Goal: Task Accomplishment & Management: Complete application form

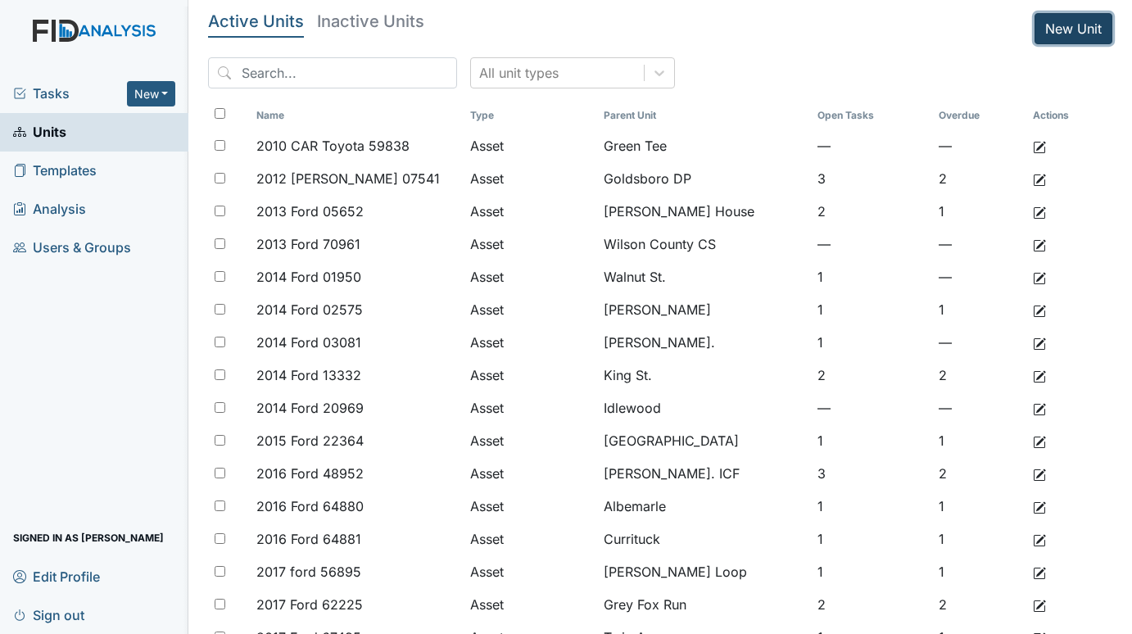
click at [1045, 21] on link "New Unit" at bounding box center [1074, 28] width 78 height 31
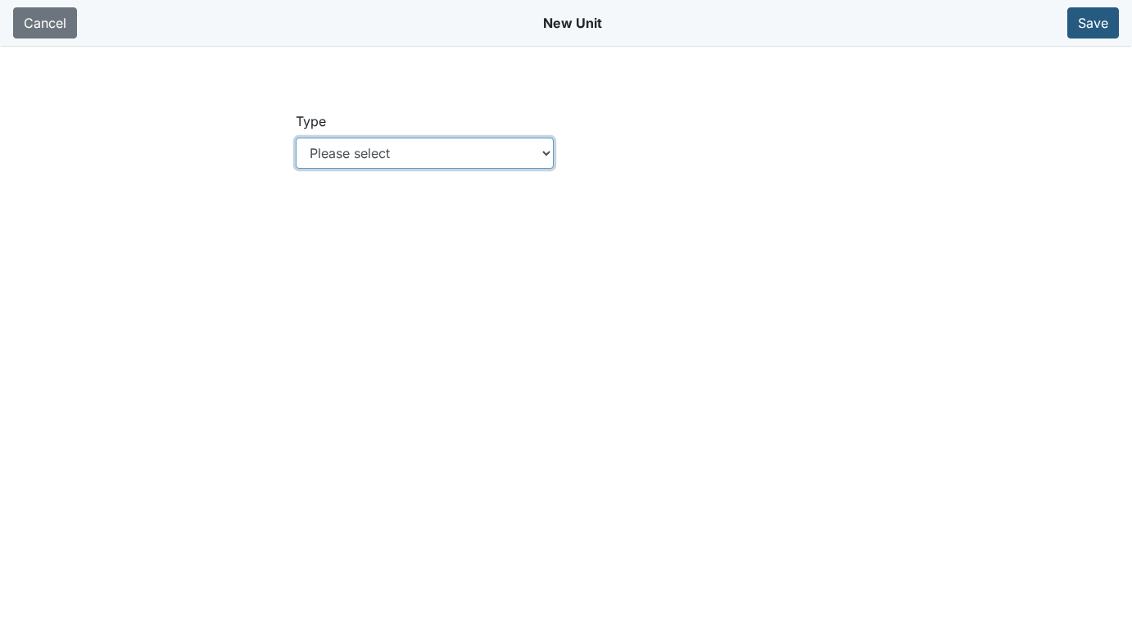
drag, startPoint x: 421, startPoint y: 148, endPoint x: 468, endPoint y: 168, distance: 50.7
click at [421, 148] on select "Please select Location Location: Employee Location: Consumer Location: Asset Lo…" at bounding box center [425, 153] width 259 height 31
select select "c73a534c-0e54-49e9-a002-c9fa01df8b69"
click at [296, 138] on select "Please select Location Location: Employee Location: Consumer Location: Asset Lo…" at bounding box center [425, 153] width 259 height 31
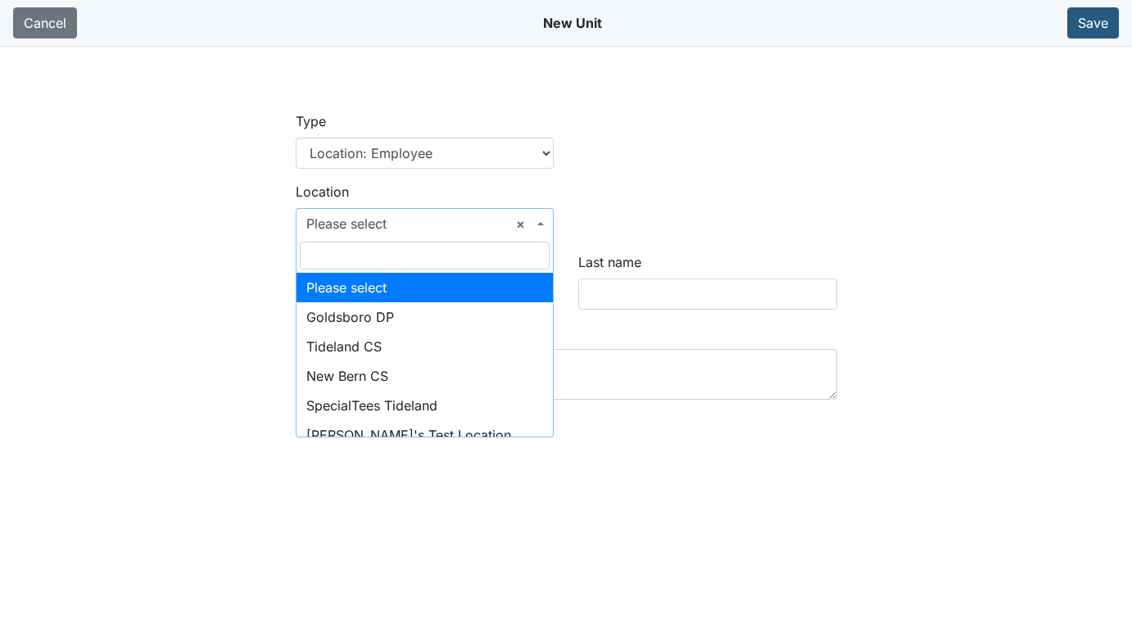
click at [544, 221] on span "× Please select" at bounding box center [425, 223] width 259 height 31
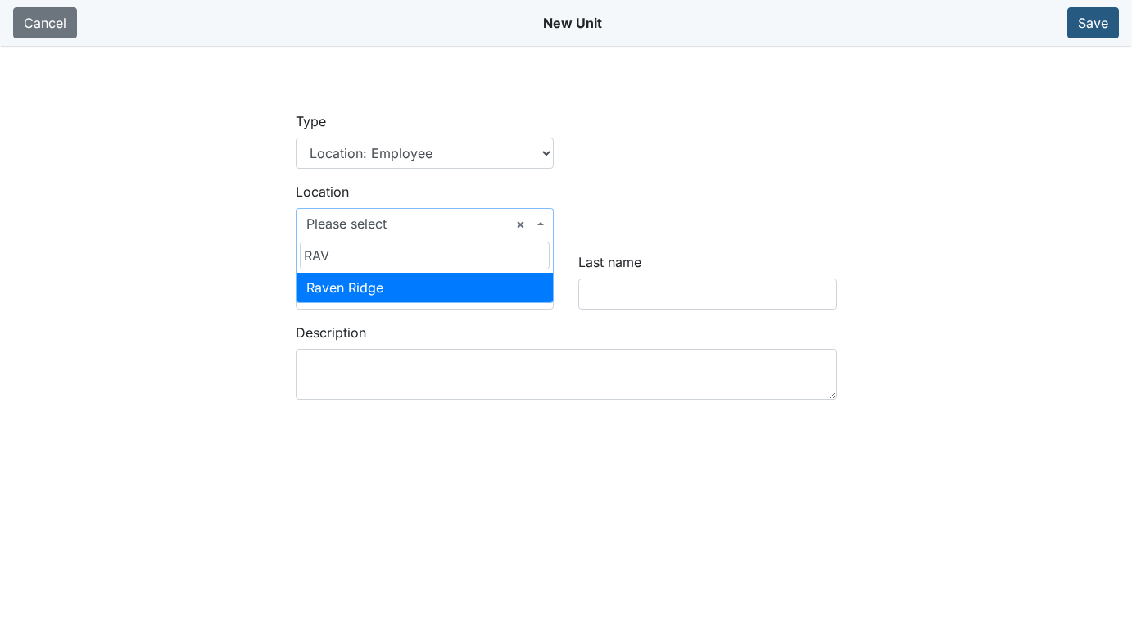
type input "RAV"
select select "bff640f2-d666-4622-a223-4d8cbeb24b29"
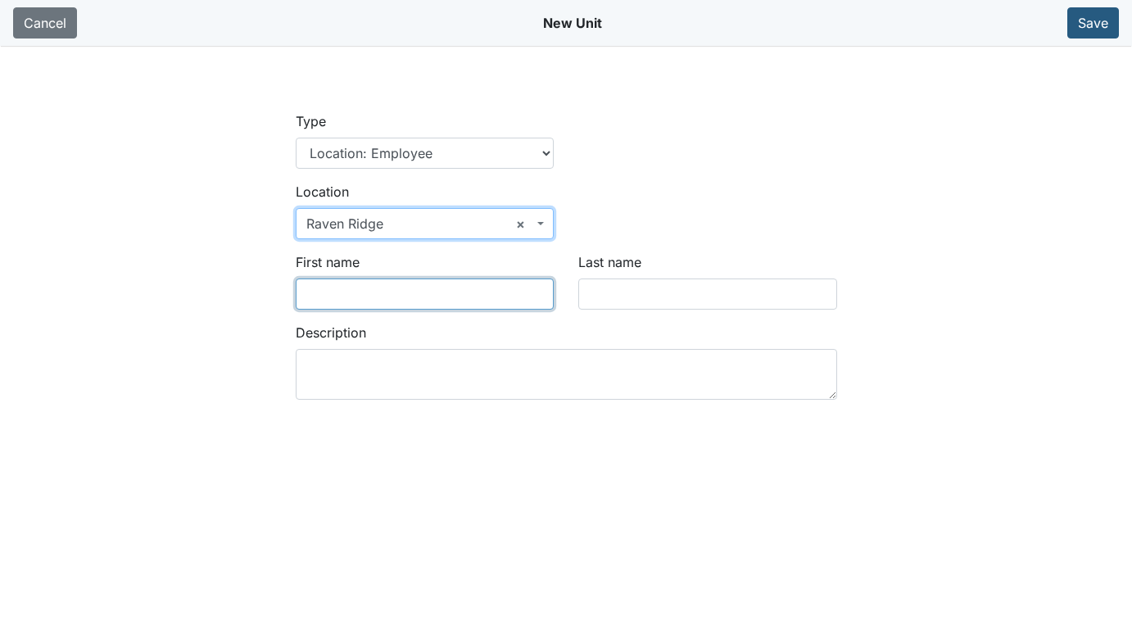
click at [392, 293] on input "First name" at bounding box center [425, 294] width 259 height 31
type input "Quinton"
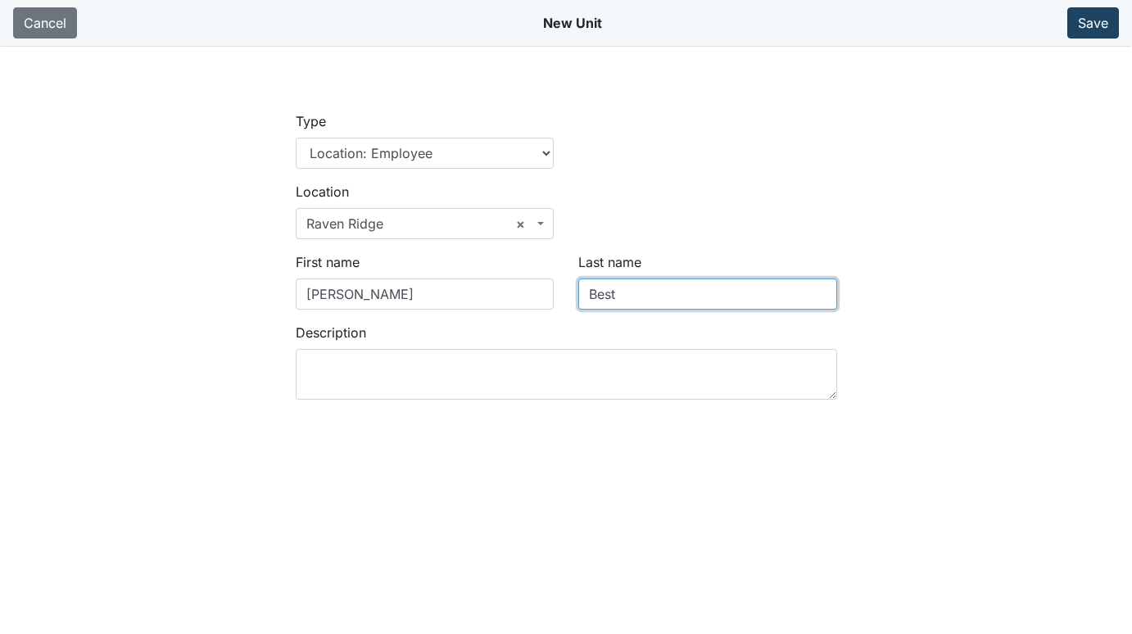
type input "Best"
click at [1085, 20] on button "Save" at bounding box center [1093, 22] width 52 height 31
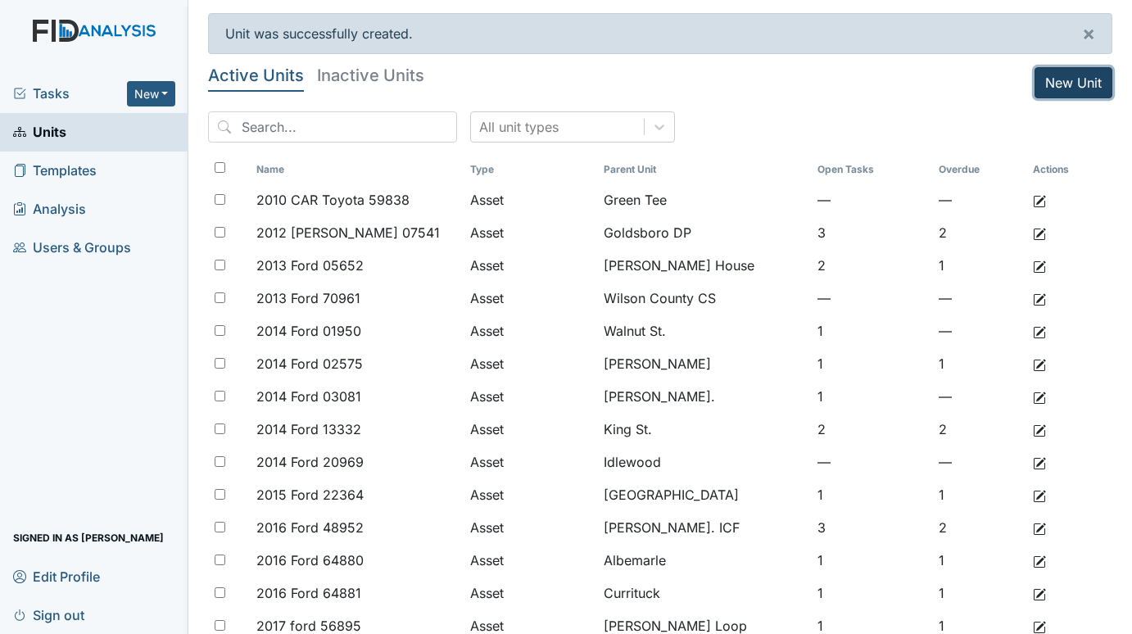
click at [1052, 79] on link "New Unit" at bounding box center [1074, 82] width 78 height 31
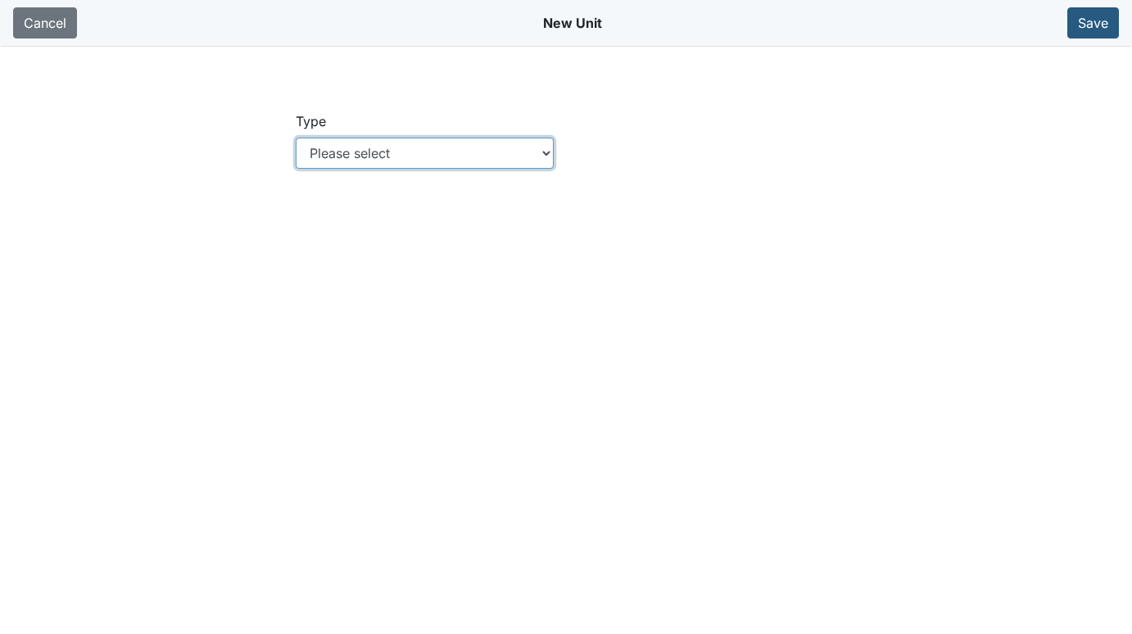
click at [547, 147] on select "Please select Location Location: Employee Location: Consumer Location: Asset Lo…" at bounding box center [425, 153] width 259 height 31
select select "c73a534c-0e54-49e9-a002-c9fa01df8b69"
click at [296, 138] on select "Please select Location Location: Employee Location: Consumer Location: Asset Lo…" at bounding box center [425, 153] width 259 height 31
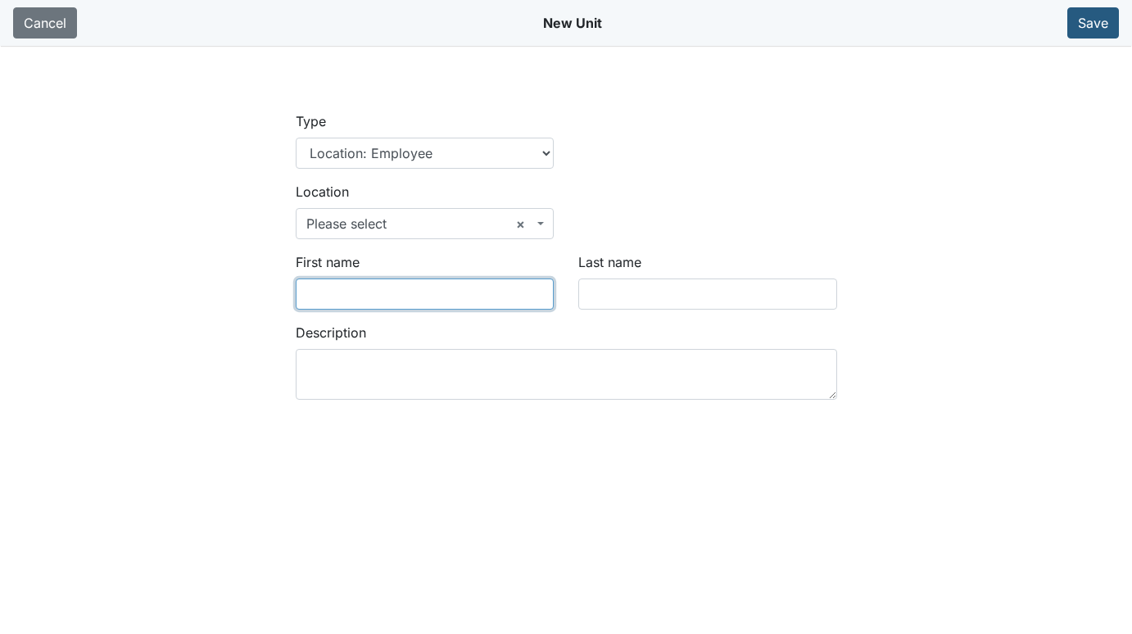
click at [429, 299] on input "First name" at bounding box center [425, 294] width 259 height 31
type input "[PERSON_NAME]"
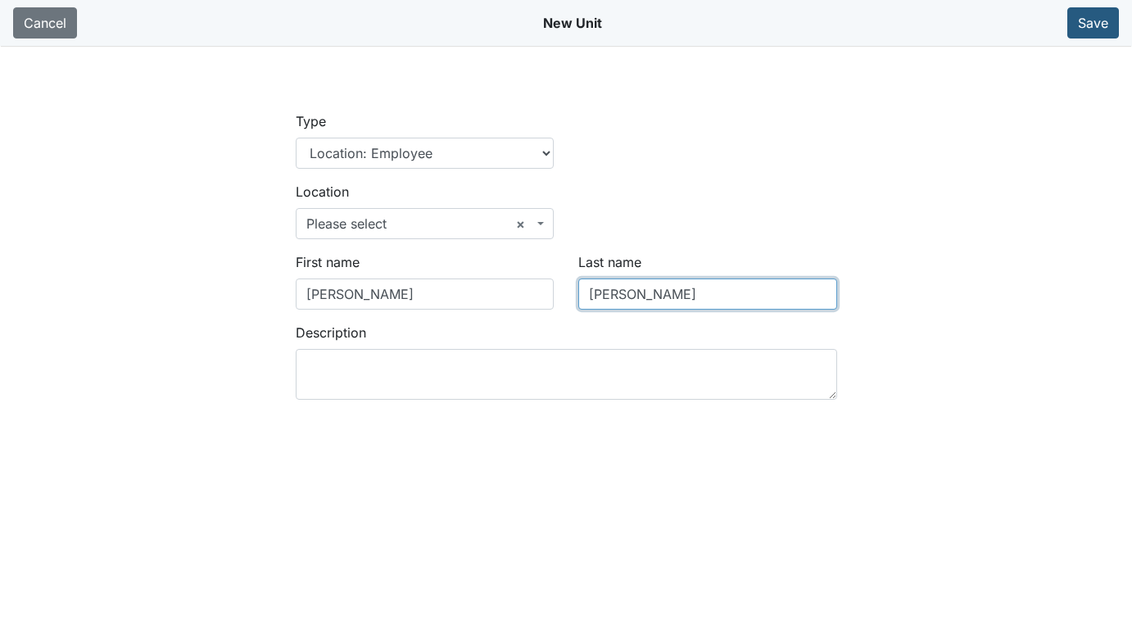
type input "[PERSON_NAME]"
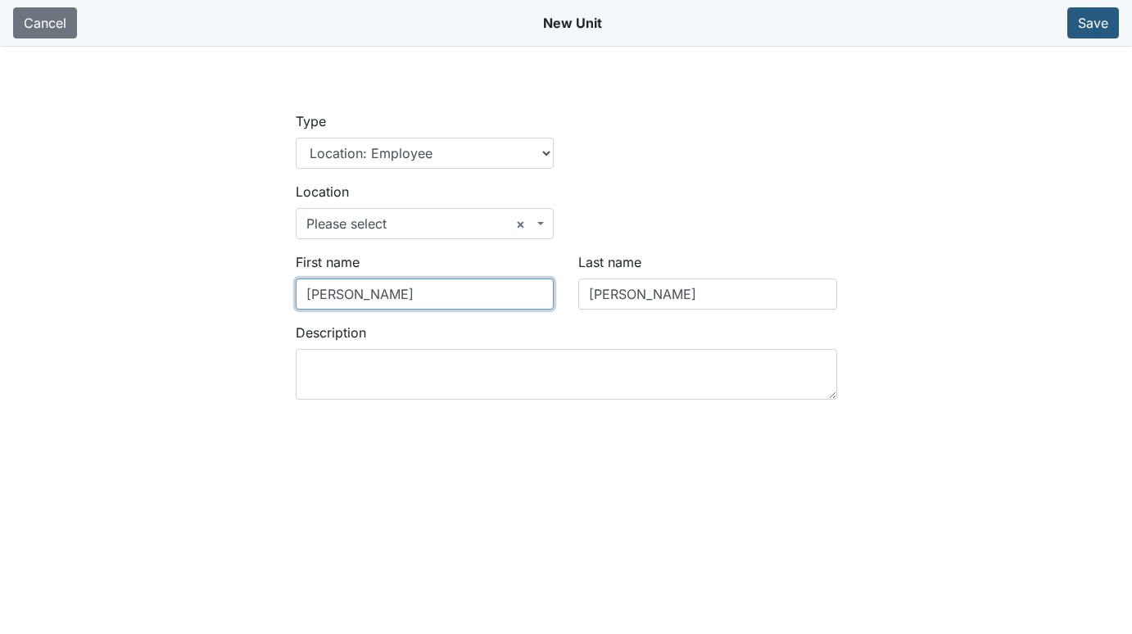
click at [415, 292] on input "[PERSON_NAME]" at bounding box center [425, 294] width 259 height 31
drag, startPoint x: 1091, startPoint y: 23, endPoint x: 991, endPoint y: 70, distance: 110.3
click at [1091, 23] on button "Save" at bounding box center [1093, 22] width 52 height 31
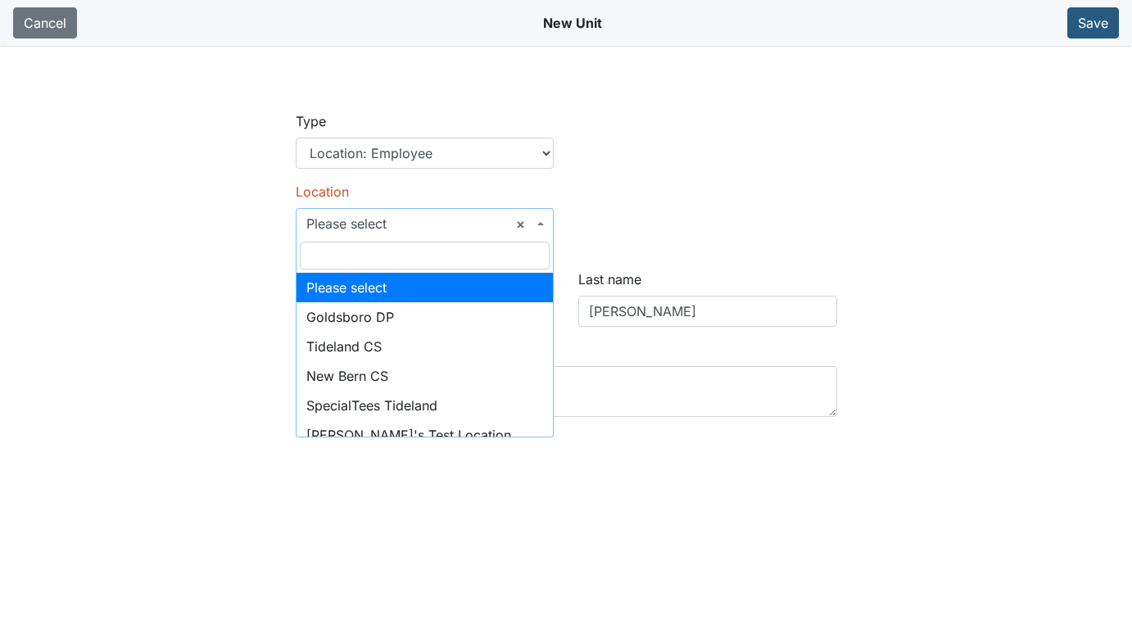
click at [547, 218] on span "× Please select" at bounding box center [425, 223] width 259 height 31
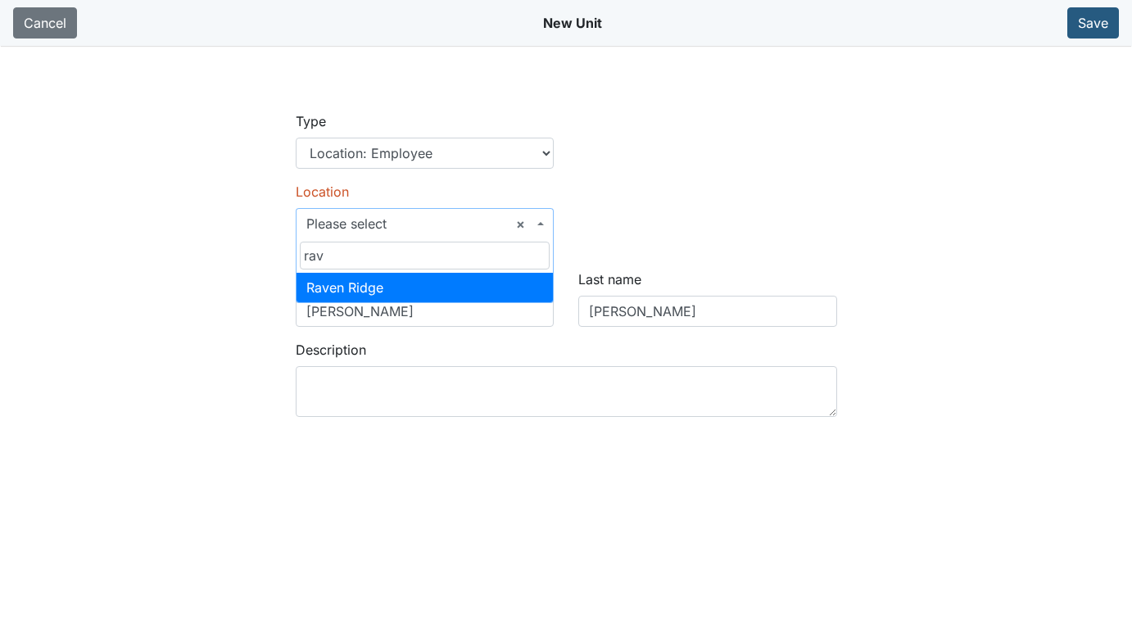
type input "rav"
select select "bff640f2-d666-4622-a223-4d8cbeb24b29"
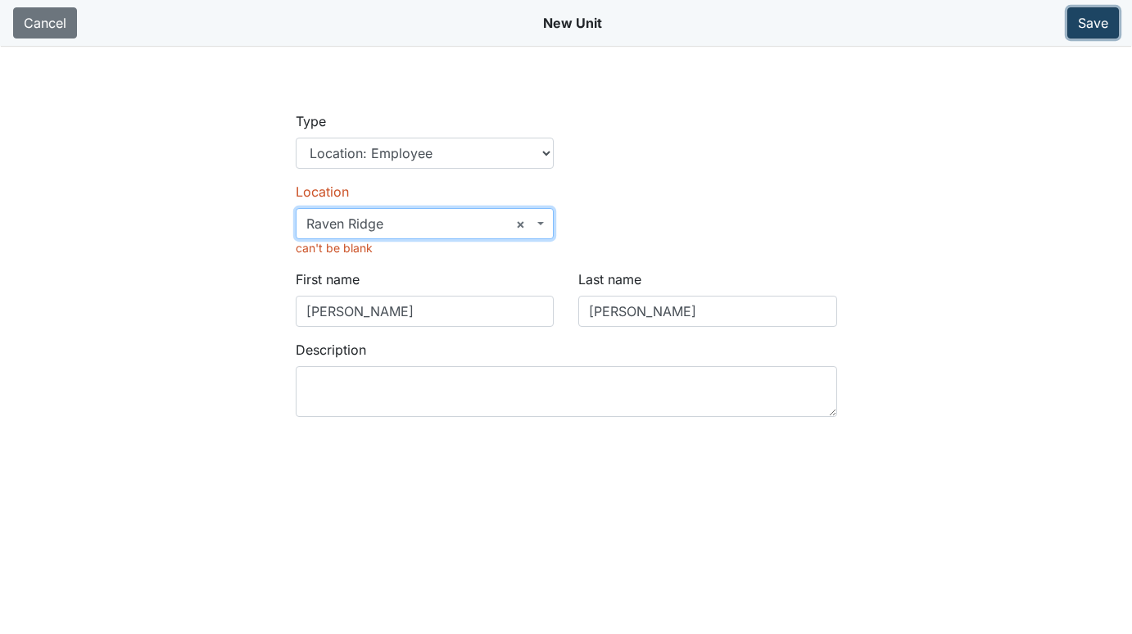
click at [1091, 22] on button "Save" at bounding box center [1093, 22] width 52 height 31
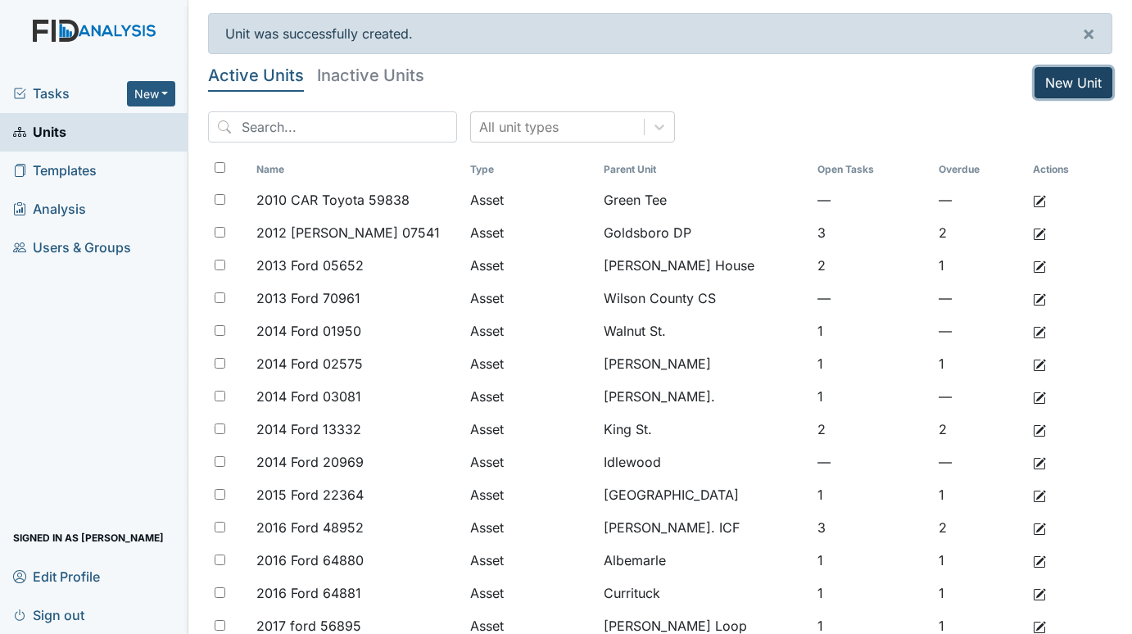
click at [1049, 82] on link "New Unit" at bounding box center [1074, 82] width 78 height 31
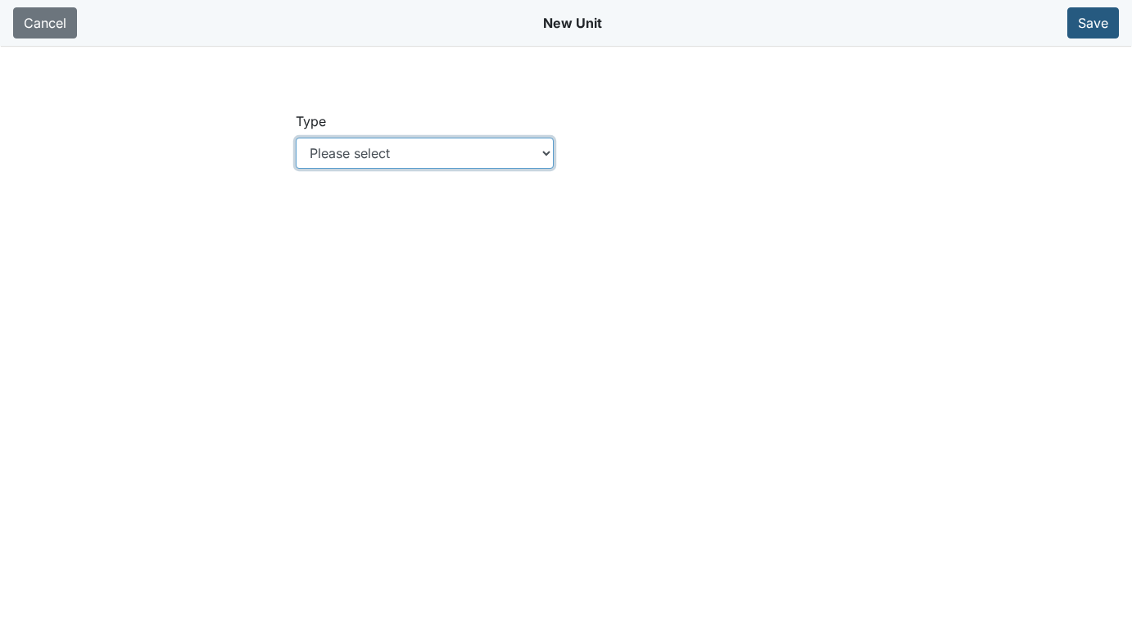
click at [542, 155] on select "Please select Location Location: Employee Location: Consumer Location: Asset Lo…" at bounding box center [425, 153] width 259 height 31
select select "c73a534c-0e54-49e9-a002-c9fa01df8b69"
click at [296, 138] on select "Please select Location Location: Employee Location: Consumer Location: Asset Lo…" at bounding box center [425, 153] width 259 height 31
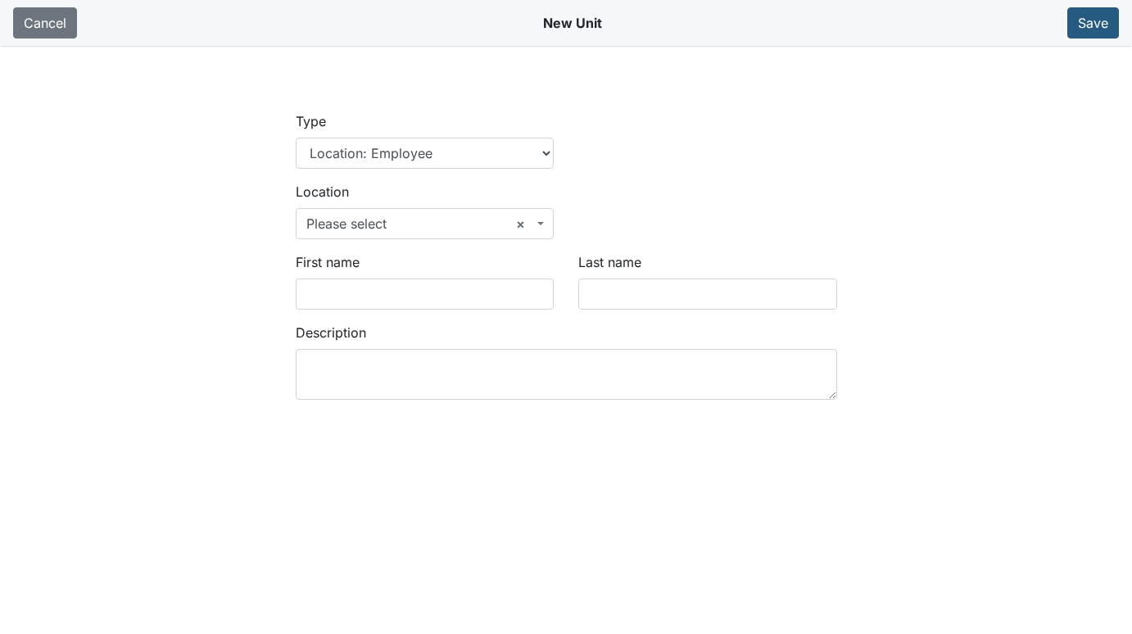
click at [389, 220] on span "× Please select" at bounding box center [420, 224] width 228 height 20
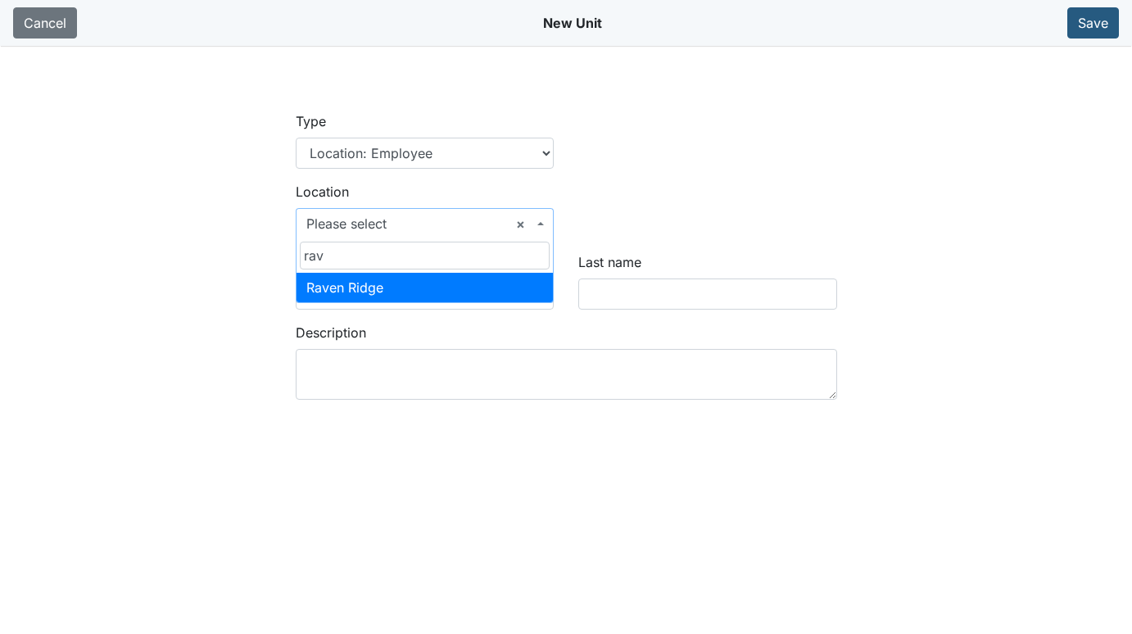
type input "rav"
select select "bff640f2-d666-4622-a223-4d8cbeb24b29"
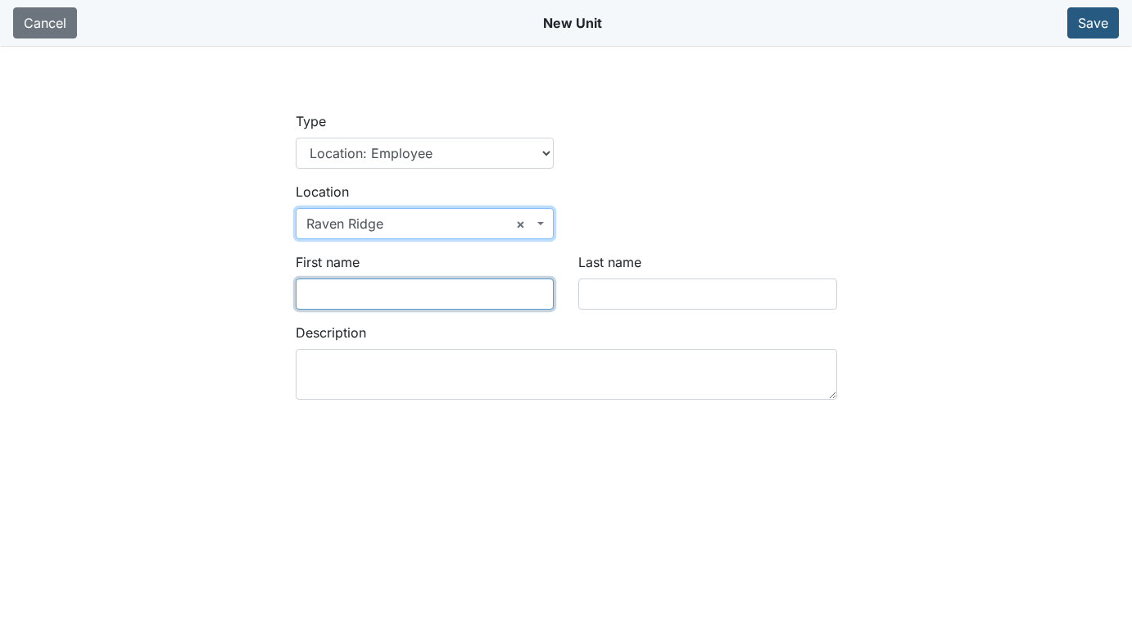
click at [387, 285] on input "First name" at bounding box center [425, 294] width 259 height 31
type input "[PERSON_NAME]"
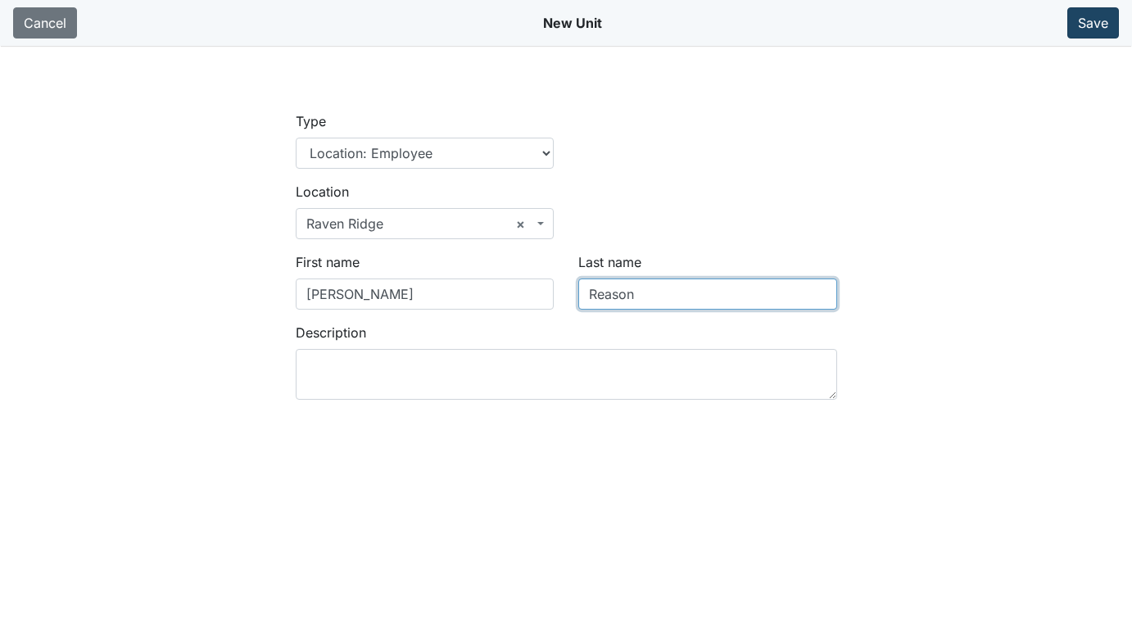
type input "Reason"
click at [1088, 15] on button "Save" at bounding box center [1093, 22] width 52 height 31
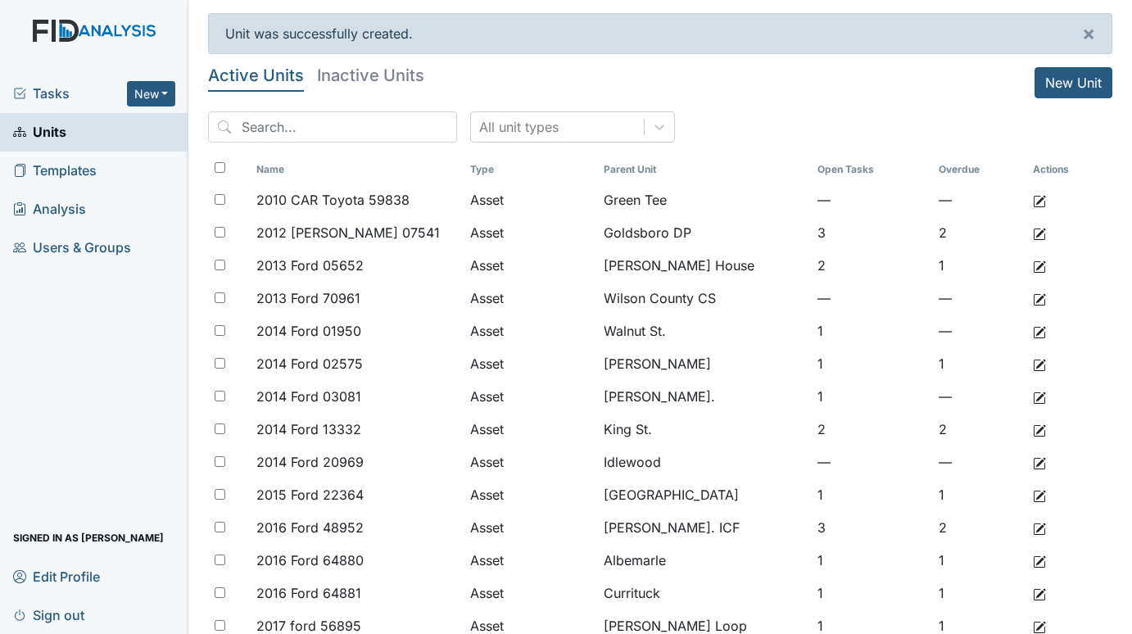
click at [52, 92] on span "Tasks" at bounding box center [70, 94] width 114 height 20
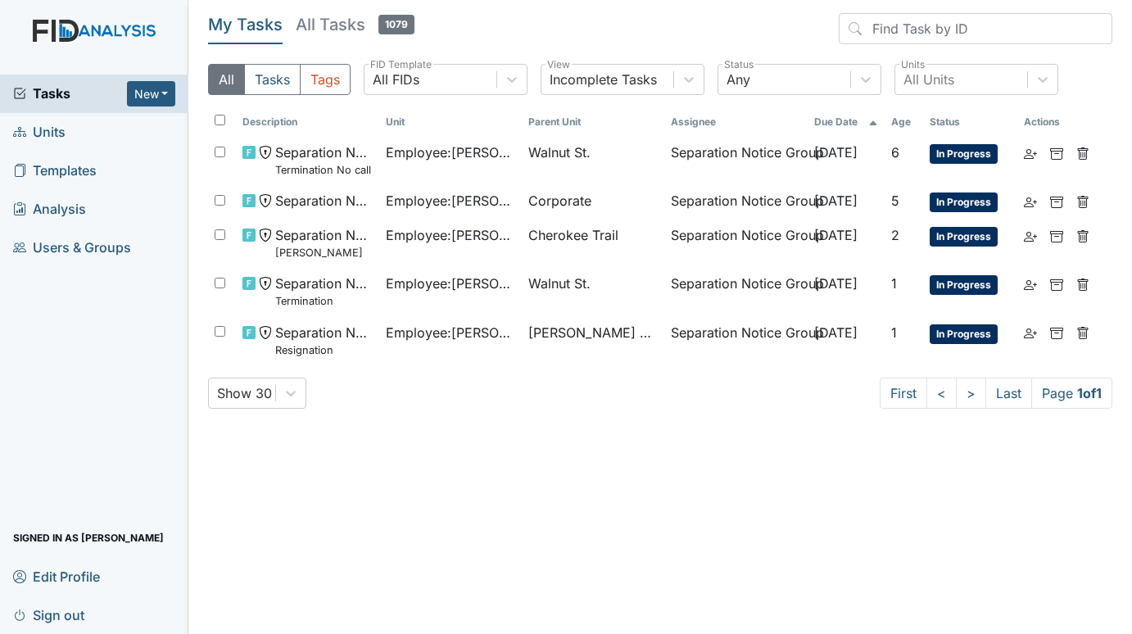
click at [58, 125] on span "Units" at bounding box center [39, 132] width 52 height 25
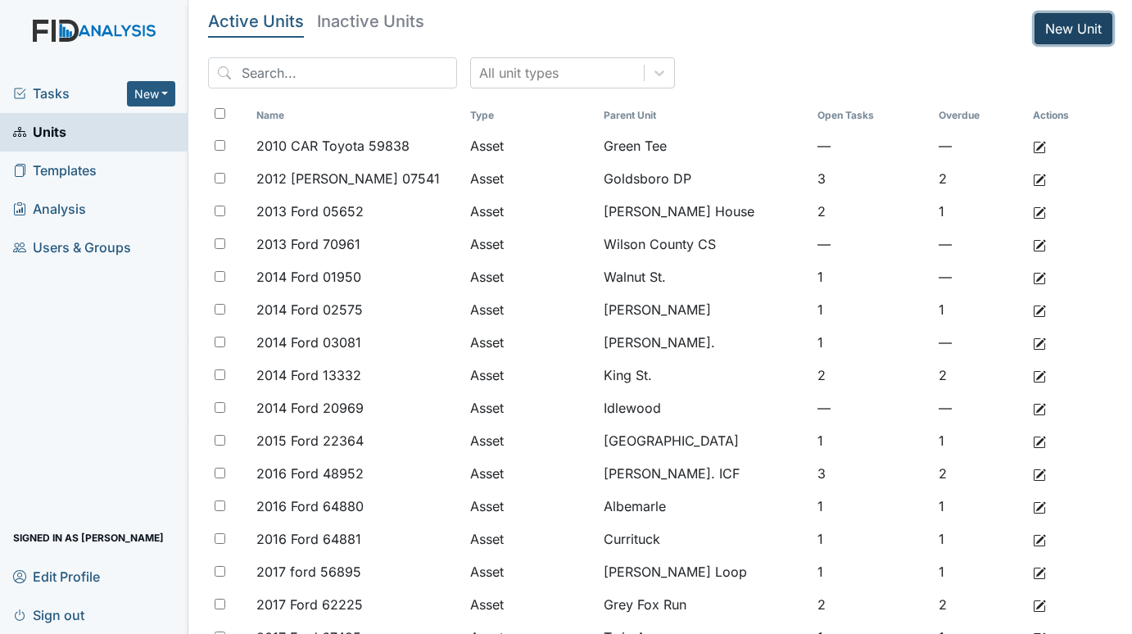
click at [1067, 24] on link "New Unit" at bounding box center [1074, 28] width 78 height 31
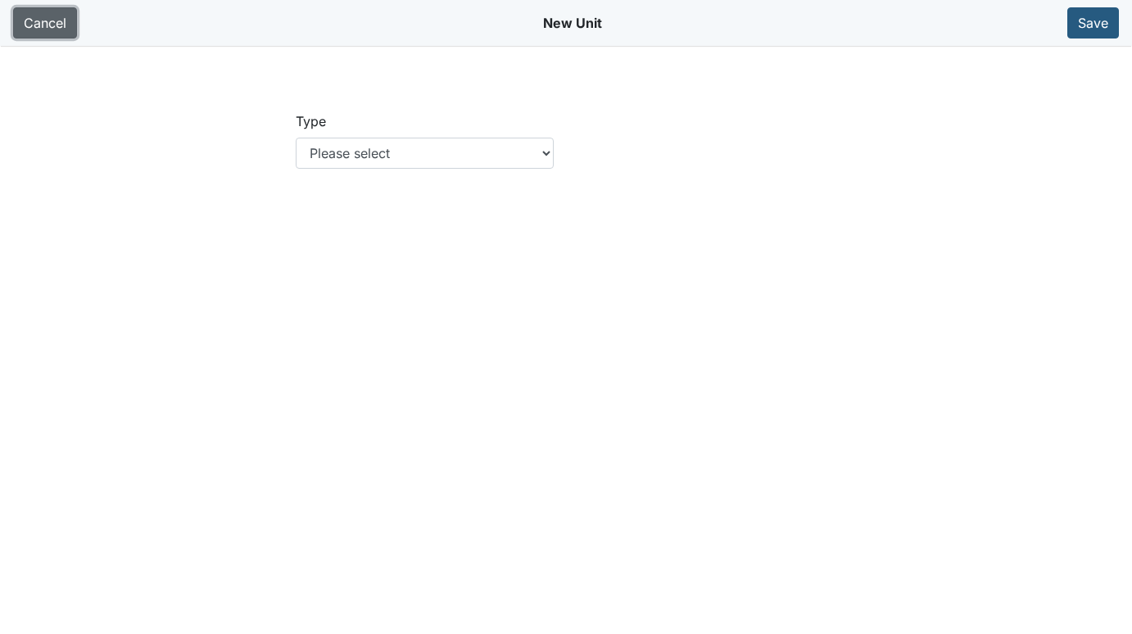
click at [46, 25] on link "Cancel" at bounding box center [45, 22] width 64 height 31
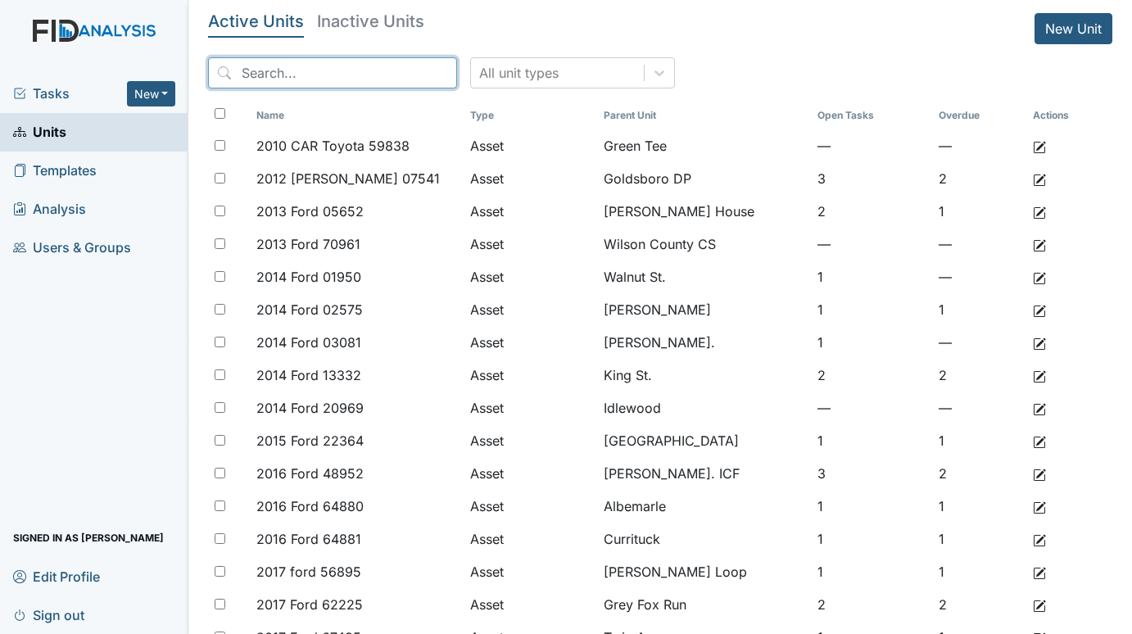
click at [338, 59] on input "search" at bounding box center [332, 72] width 249 height 31
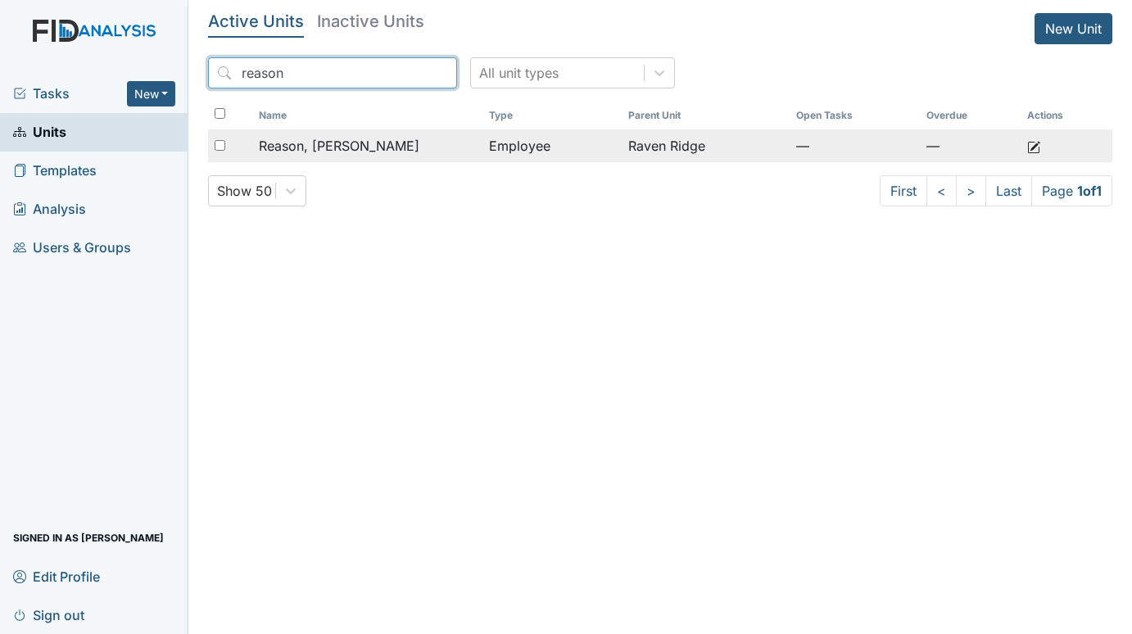
type input "reason"
click at [386, 147] on div "Reason, Misty" at bounding box center [367, 146] width 216 height 20
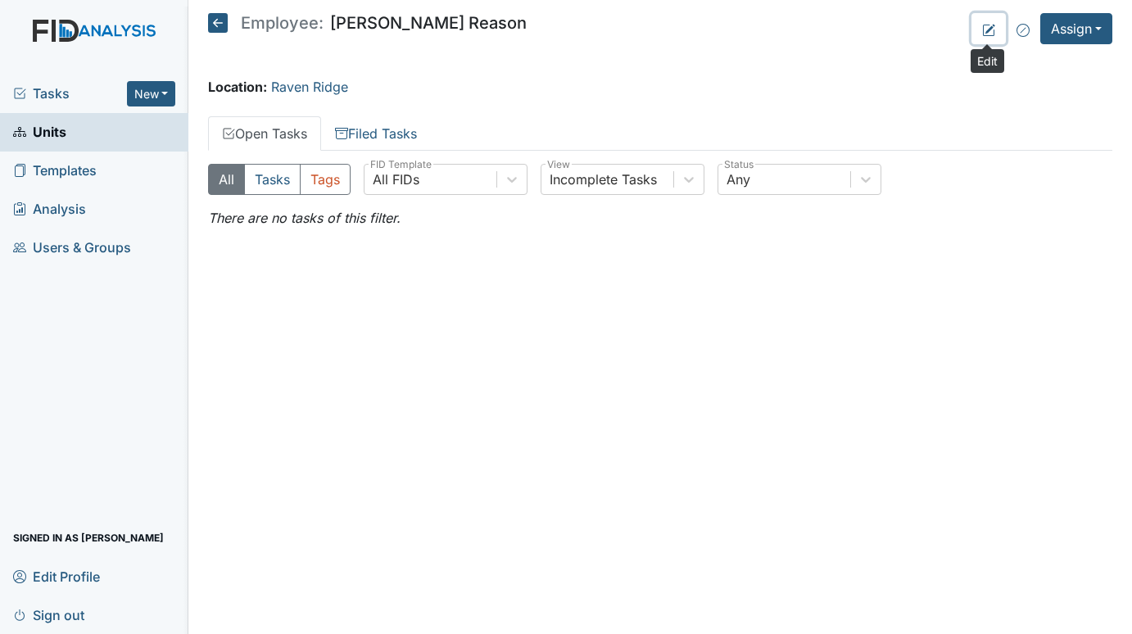
click at [985, 29] on icon at bounding box center [988, 30] width 13 height 13
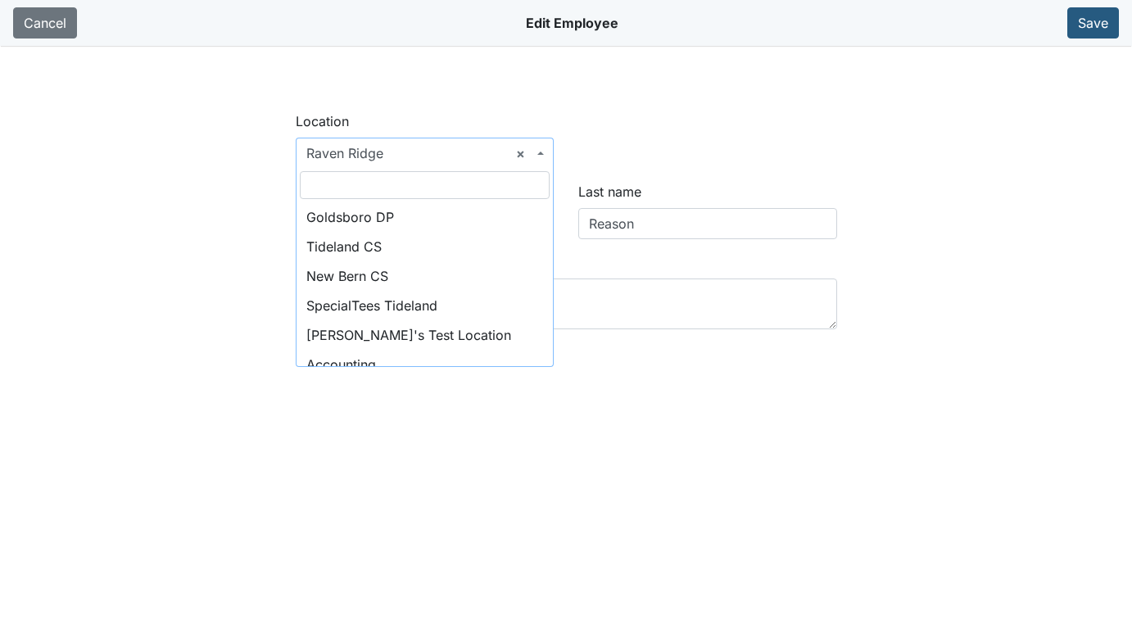
click at [546, 149] on span "× Raven Ridge" at bounding box center [425, 153] width 259 height 31
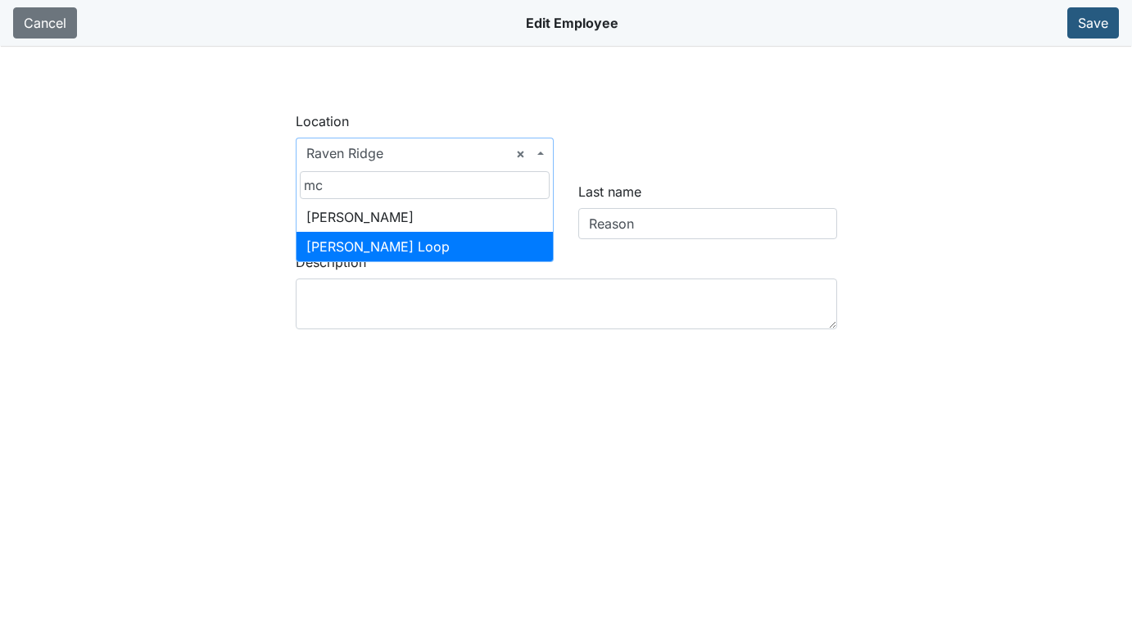
type input "mc"
select select "c675570c-582a-439c-9f49-4a37c977c8f1"
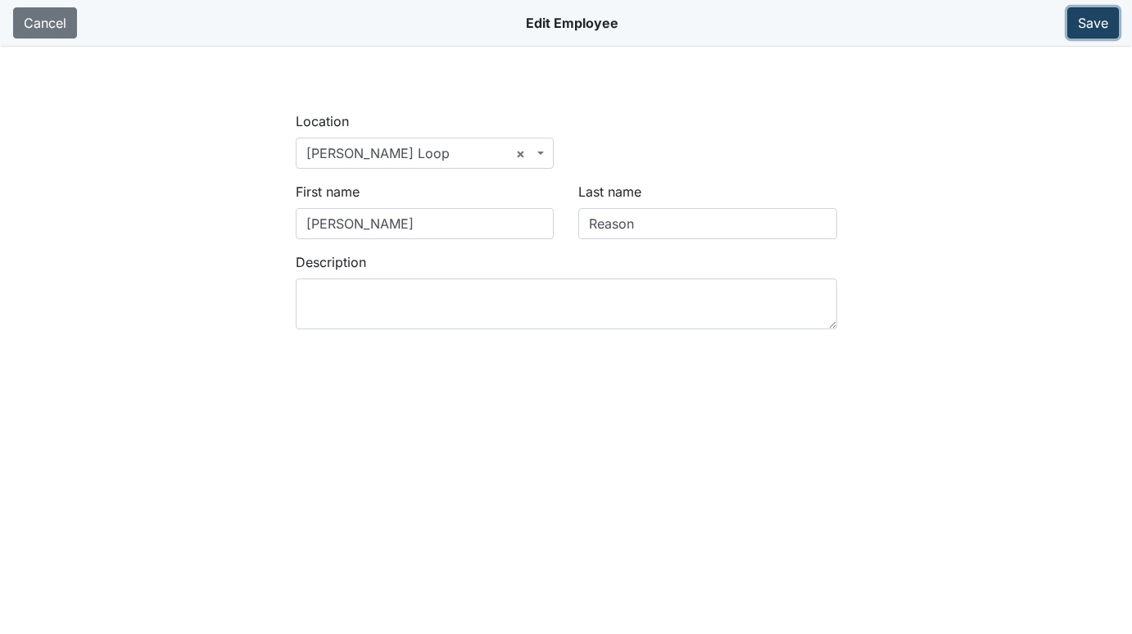
click at [1087, 20] on button "Save" at bounding box center [1093, 22] width 52 height 31
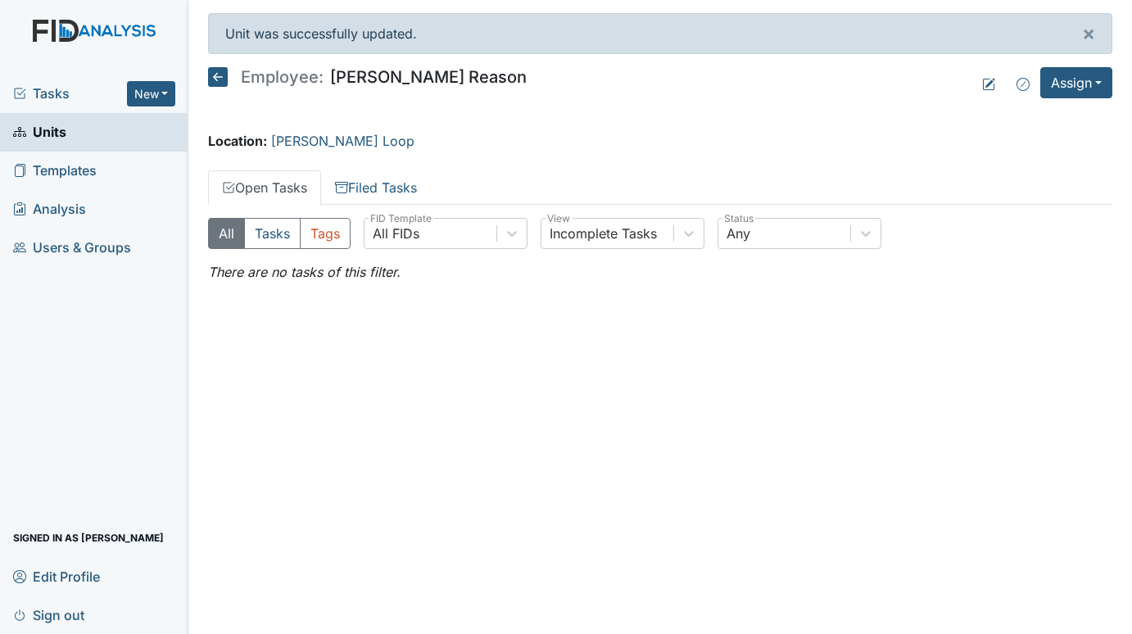
click at [61, 134] on span "Units" at bounding box center [39, 132] width 53 height 25
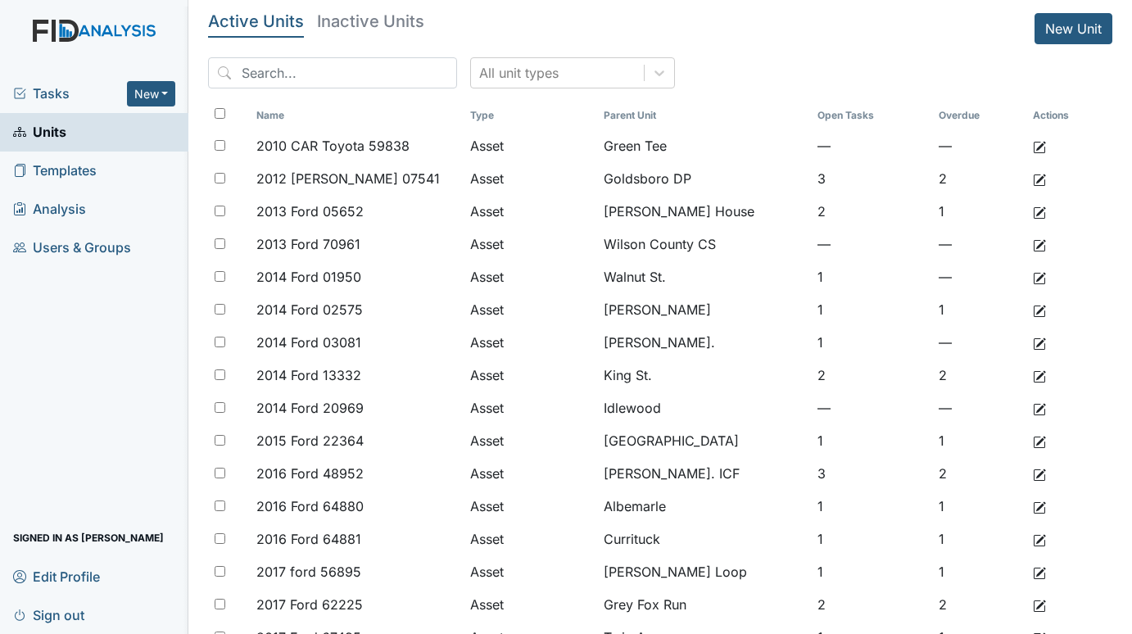
click at [52, 95] on span "Tasks" at bounding box center [70, 94] width 114 height 20
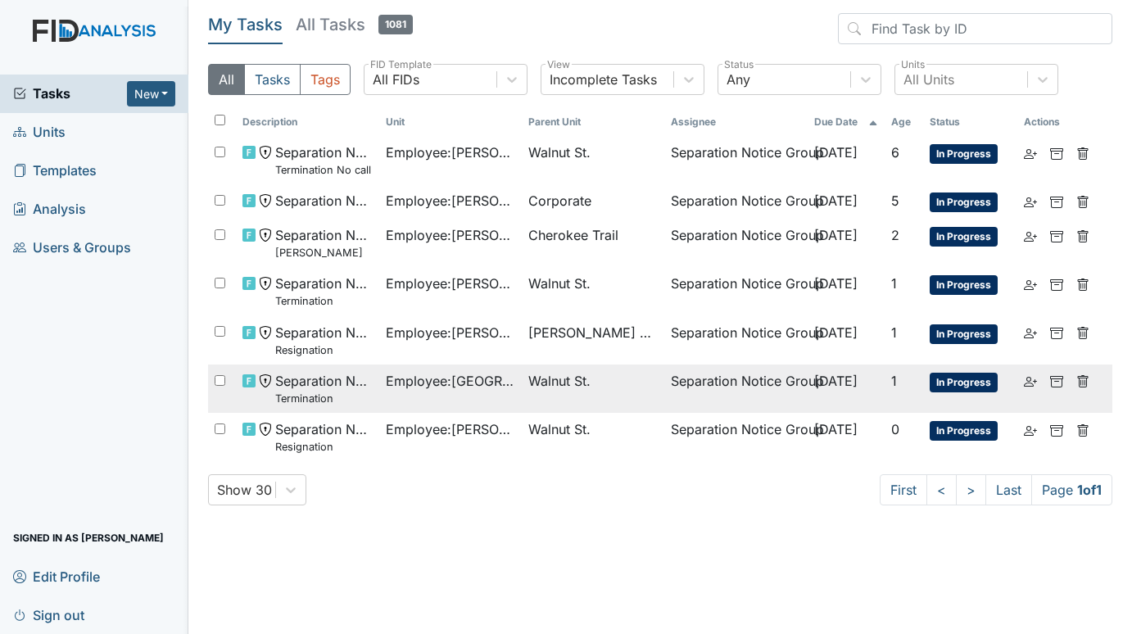
click at [544, 387] on span "Walnut St." at bounding box center [559, 381] width 62 height 20
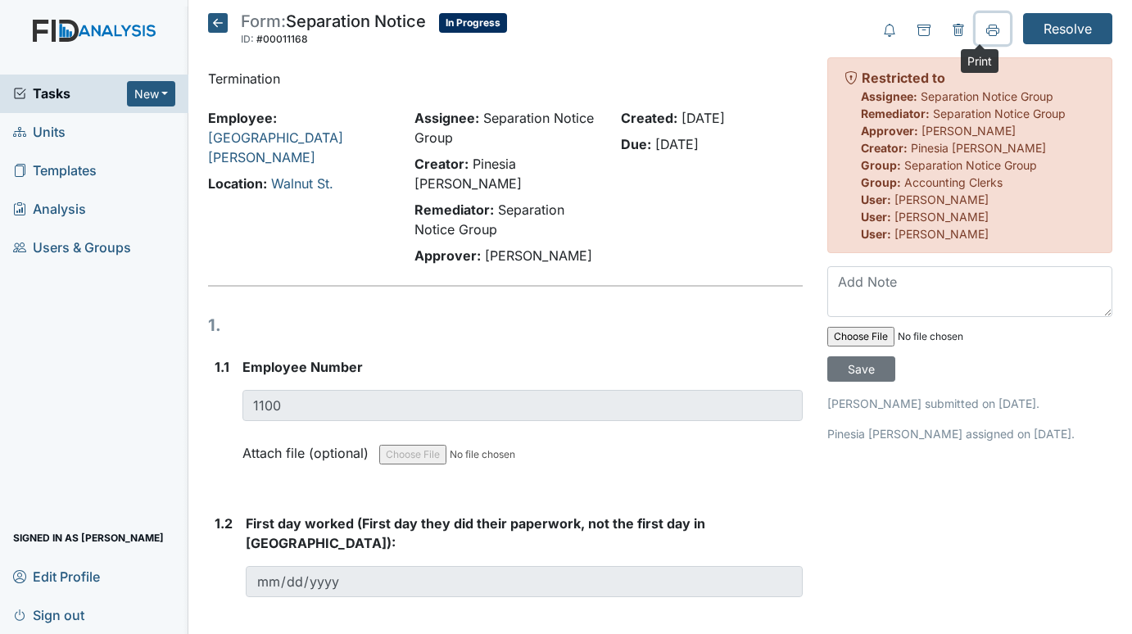
click at [986, 29] on icon at bounding box center [992, 30] width 13 height 13
click at [65, 132] on span "Units" at bounding box center [39, 132] width 52 height 25
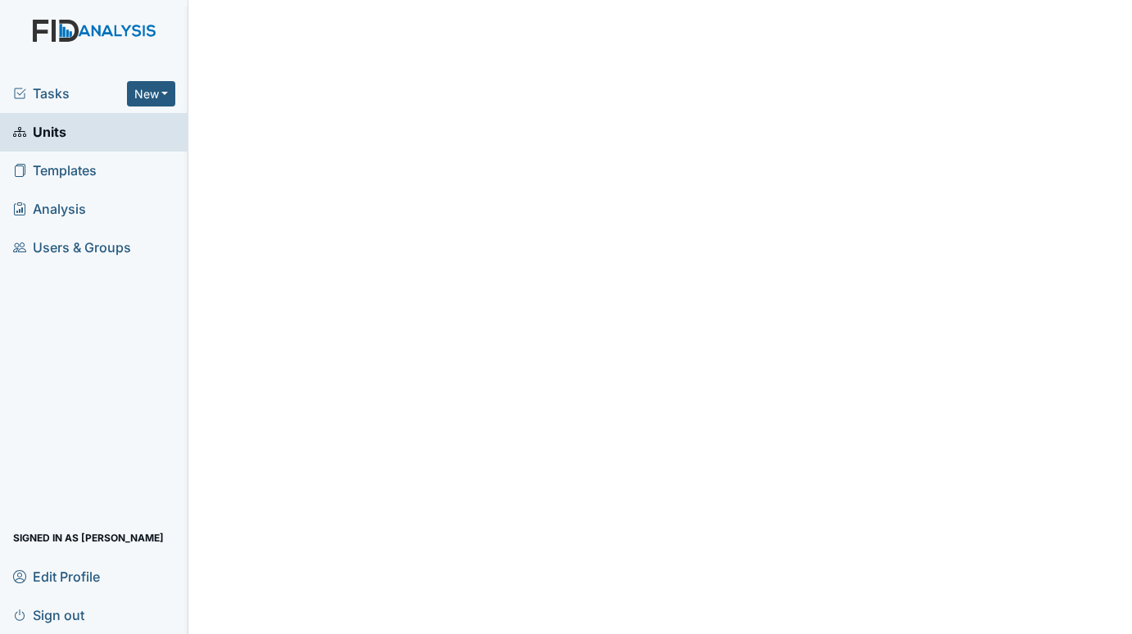
click at [65, 129] on span "Units" at bounding box center [39, 132] width 53 height 25
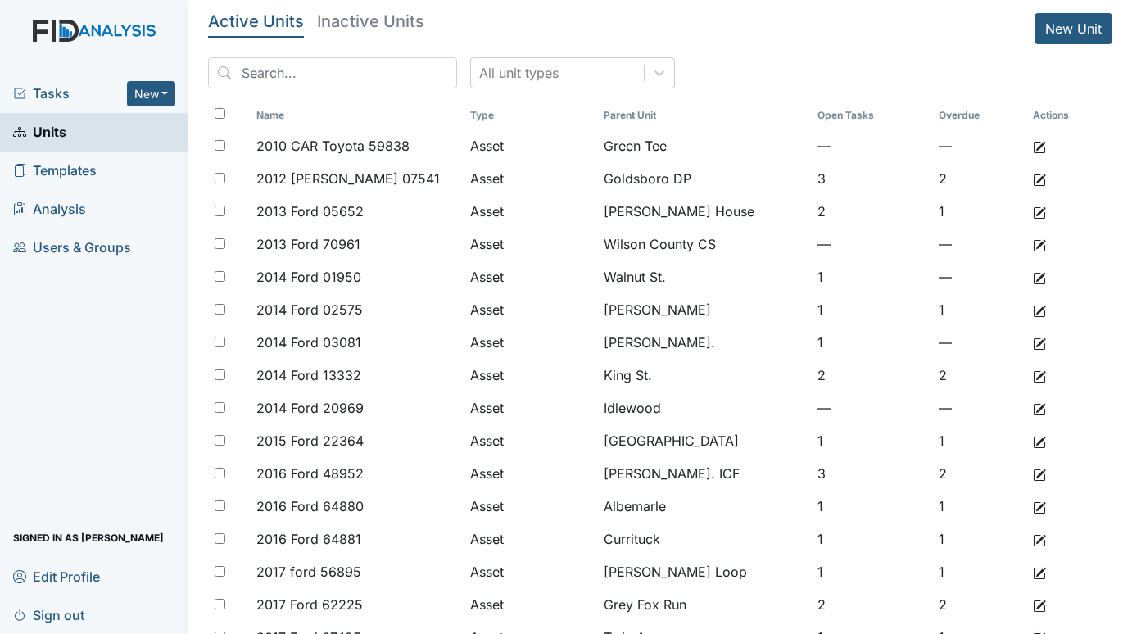
click at [365, 18] on h5 "Inactive Units" at bounding box center [370, 21] width 107 height 16
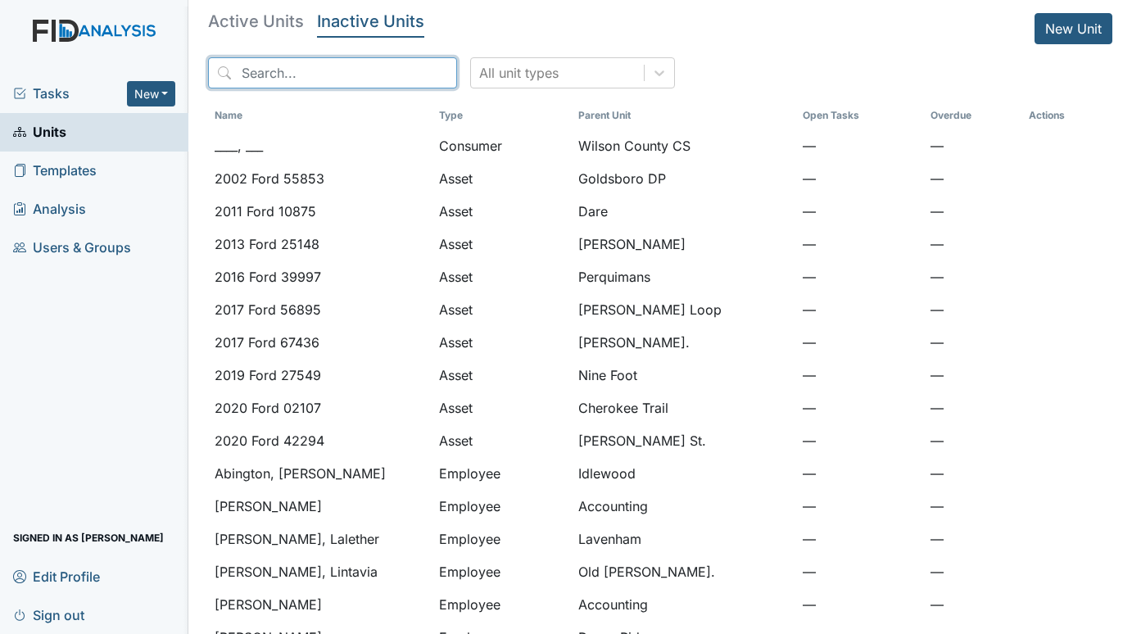
click at [315, 76] on input "search" at bounding box center [332, 72] width 249 height 31
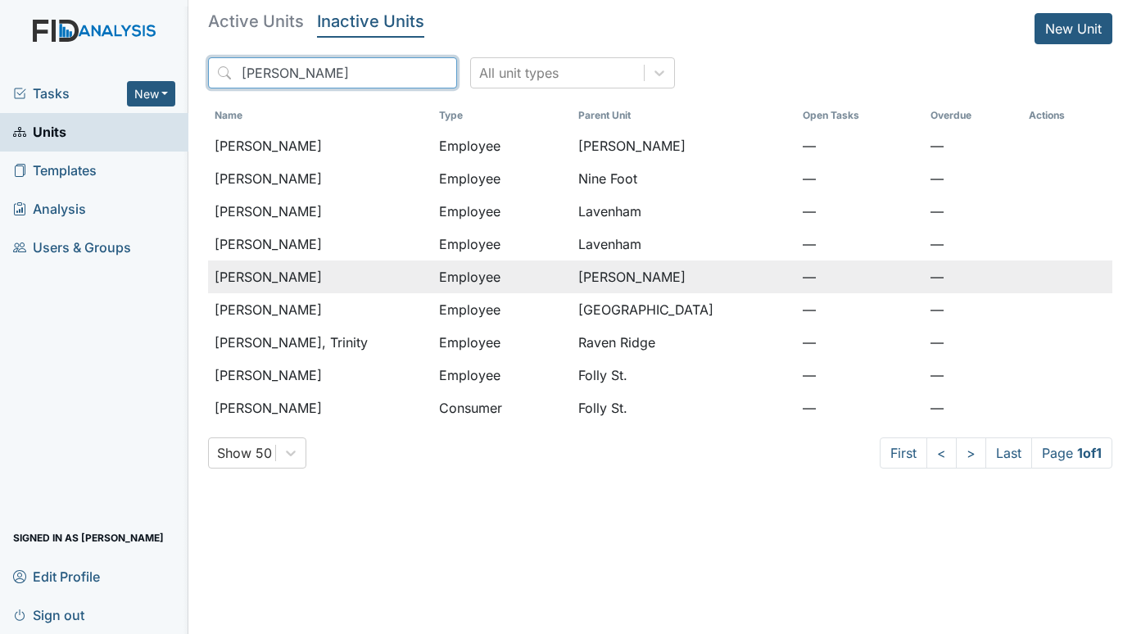
type input "scott"
click at [298, 279] on span "Scott, Taneshia" at bounding box center [268, 277] width 107 height 20
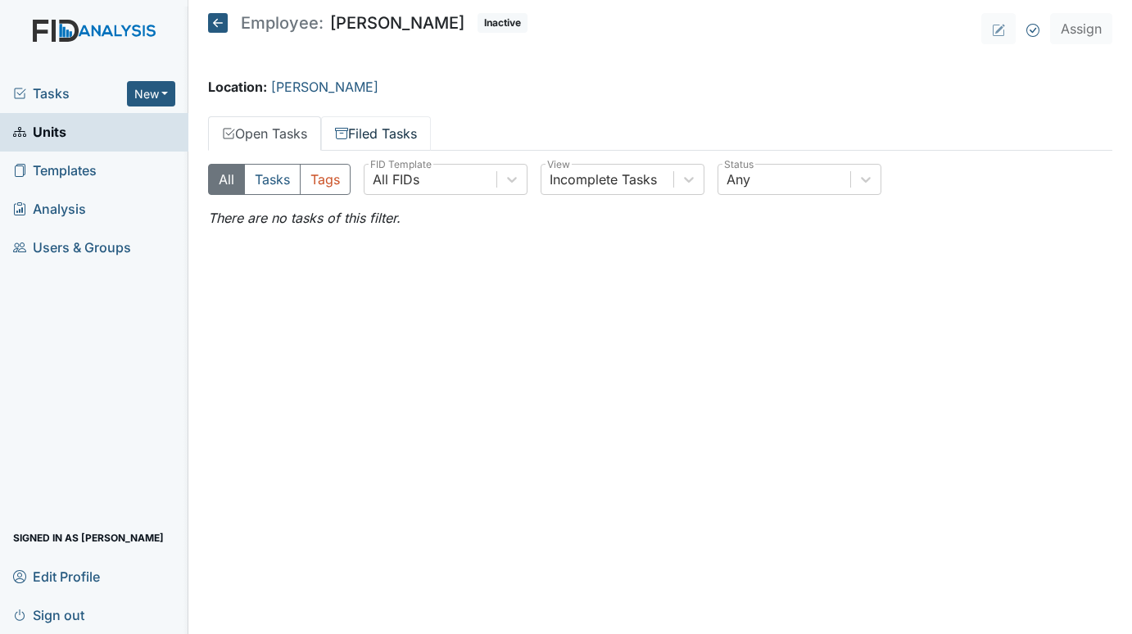
click at [374, 130] on link "Filed Tasks" at bounding box center [376, 133] width 110 height 34
click at [270, 129] on link "Open Tasks" at bounding box center [264, 133] width 113 height 34
click at [373, 129] on link "Filed Tasks" at bounding box center [376, 133] width 110 height 34
click at [279, 129] on link "Open Tasks" at bounding box center [264, 133] width 113 height 34
click at [50, 86] on span "Tasks" at bounding box center [70, 94] width 114 height 20
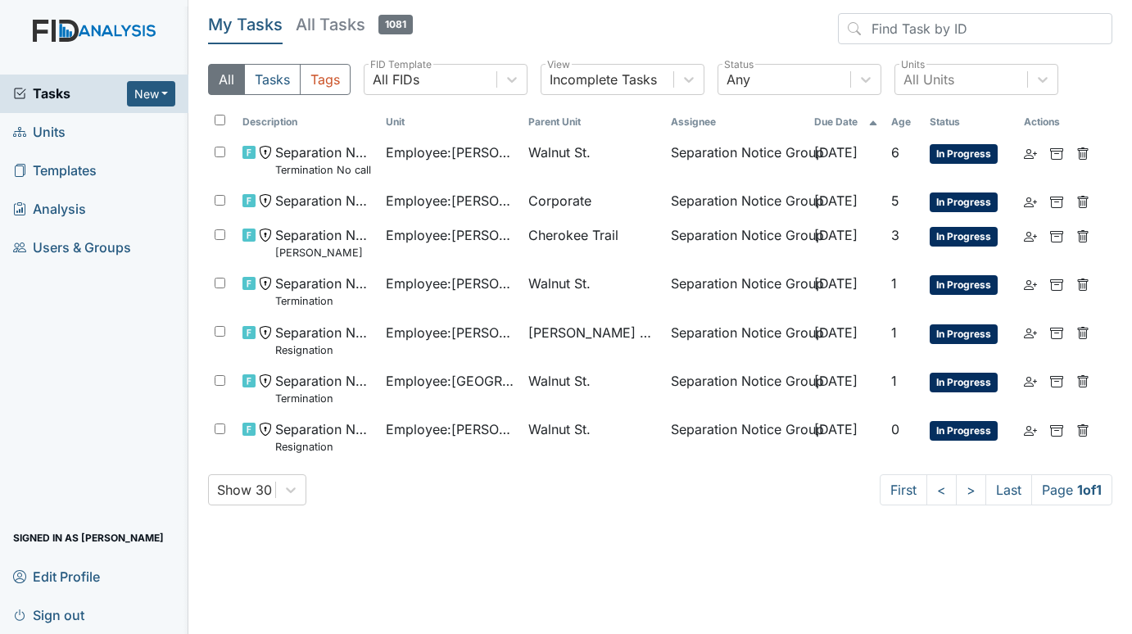
click at [55, 126] on span "Units" at bounding box center [39, 132] width 52 height 25
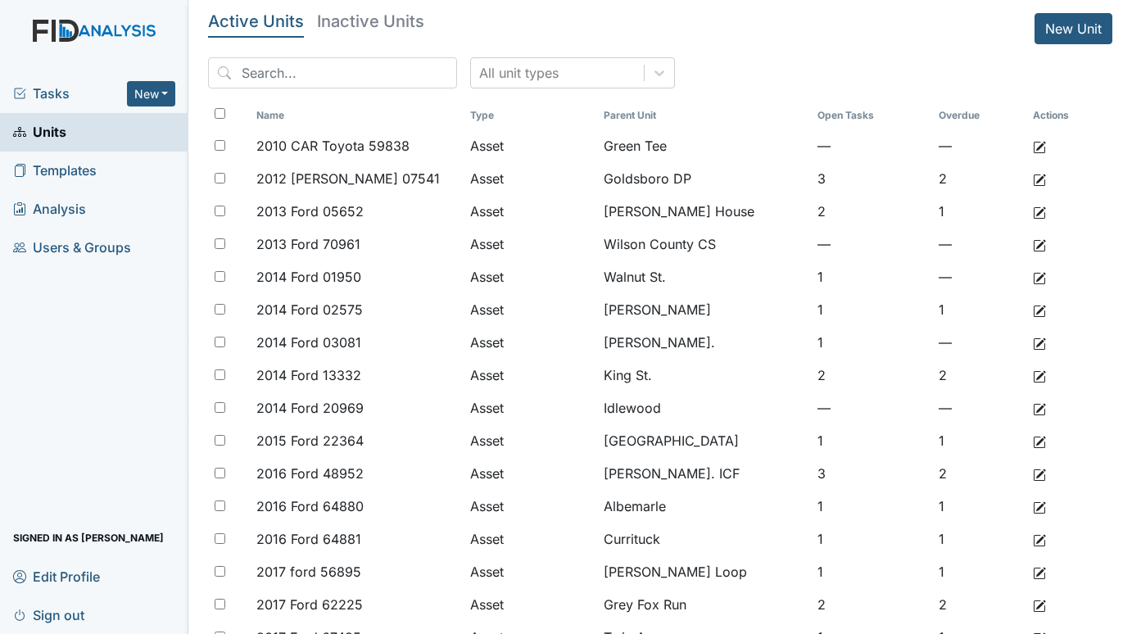
click at [54, 94] on span "Tasks" at bounding box center [70, 94] width 114 height 20
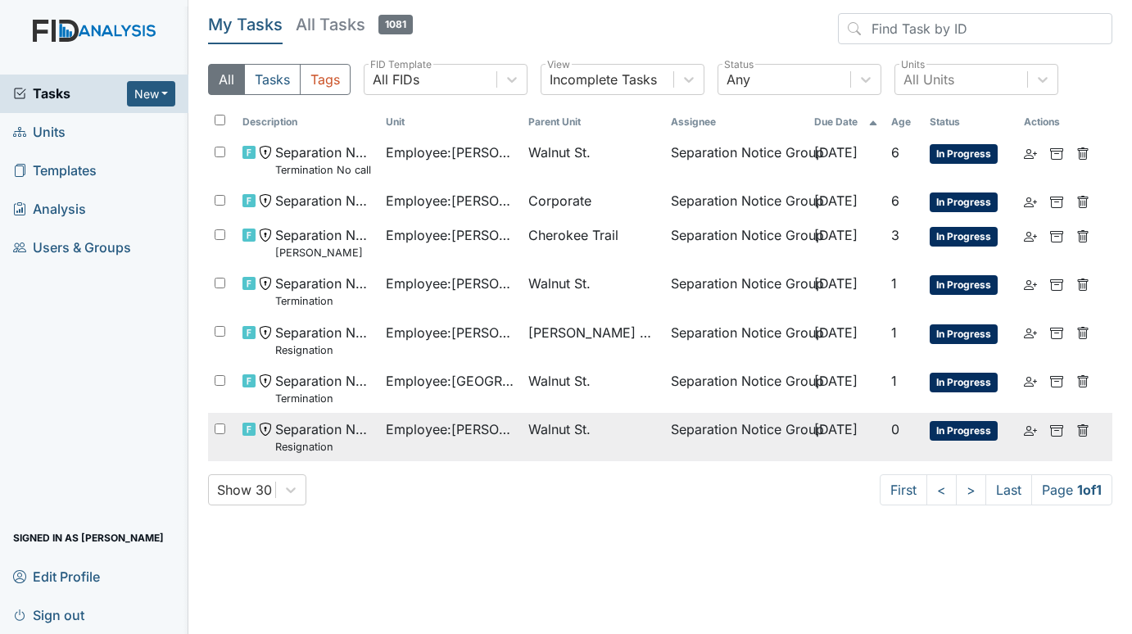
click at [560, 426] on span "Walnut St." at bounding box center [559, 429] width 62 height 20
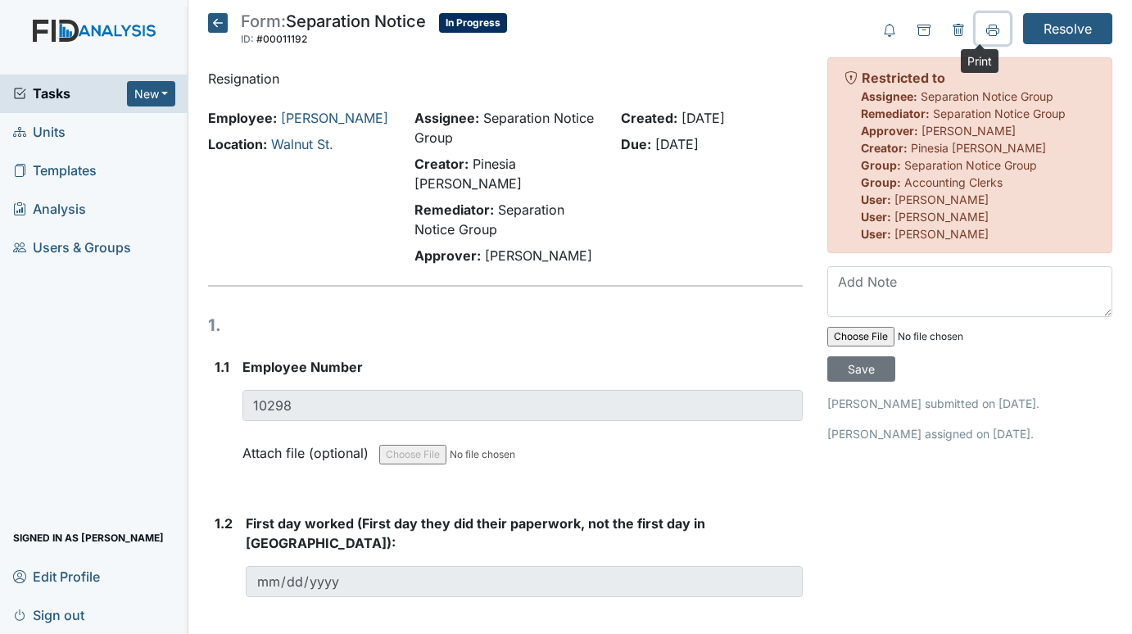
click at [986, 29] on icon at bounding box center [992, 30] width 13 height 13
click at [63, 127] on span "Units" at bounding box center [39, 132] width 52 height 25
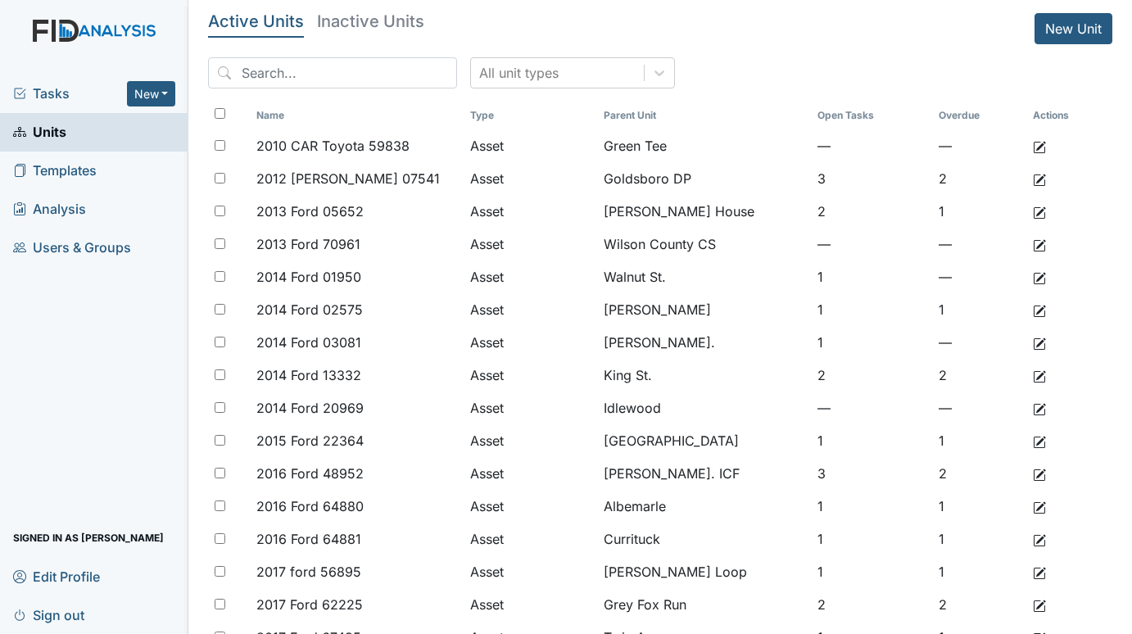
click at [35, 93] on span "Tasks" at bounding box center [70, 94] width 114 height 20
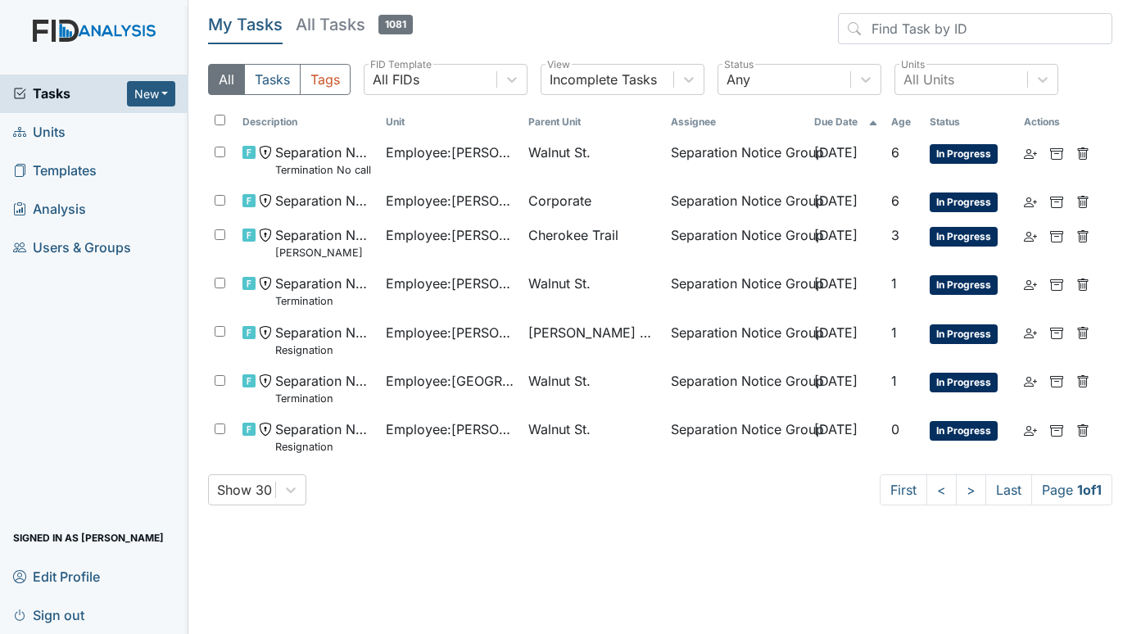
click at [53, 129] on span "Units" at bounding box center [39, 132] width 52 height 25
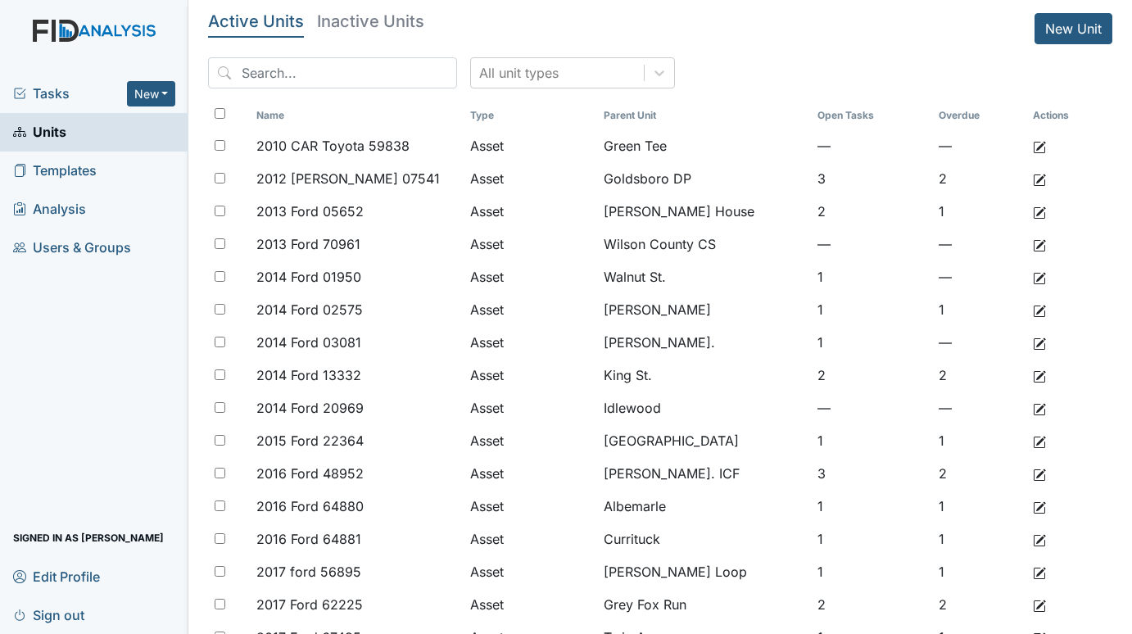
click at [56, 94] on span "Tasks" at bounding box center [70, 94] width 114 height 20
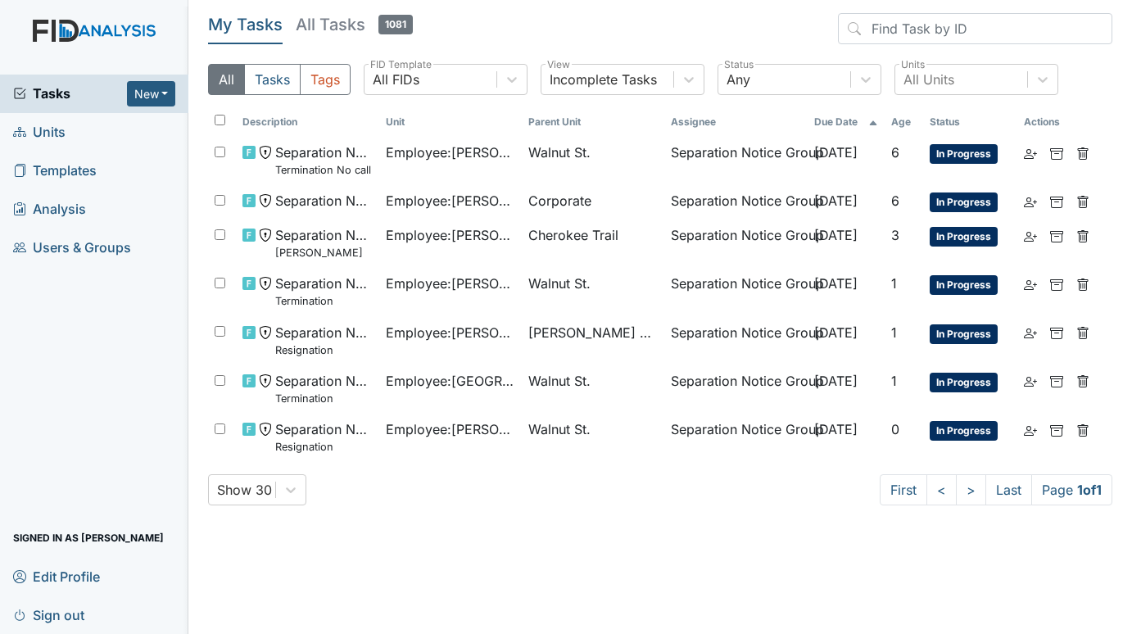
click at [30, 127] on span "Units" at bounding box center [39, 132] width 52 height 25
